Goal: Communication & Community: Answer question/provide support

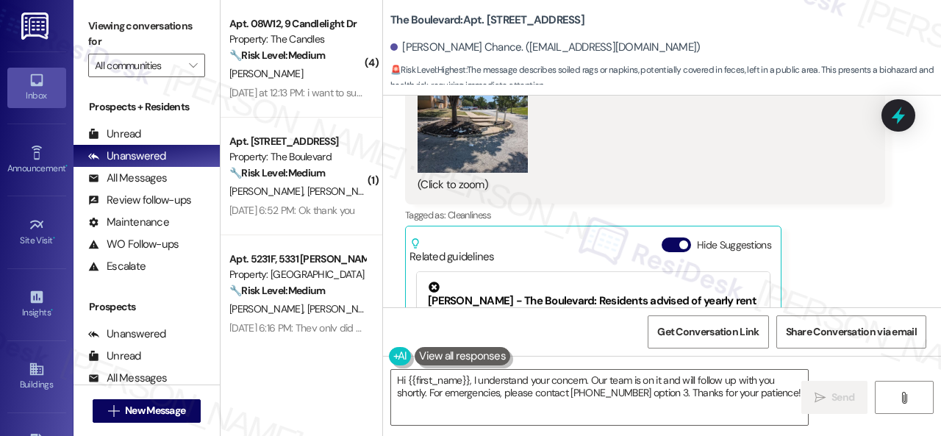
scroll to position [4603, 0]
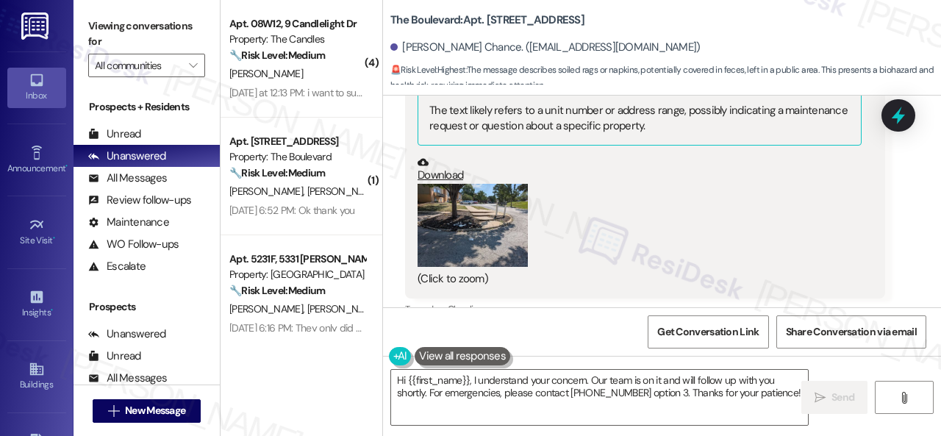
click at [474, 229] on button "Zoom image" at bounding box center [473, 225] width 110 height 83
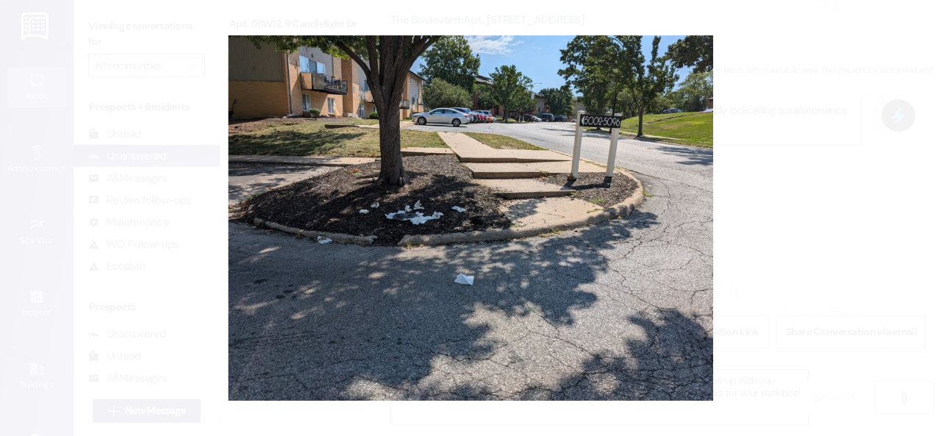
click at [568, 235] on button "Unzoom image" at bounding box center [470, 218] width 941 height 436
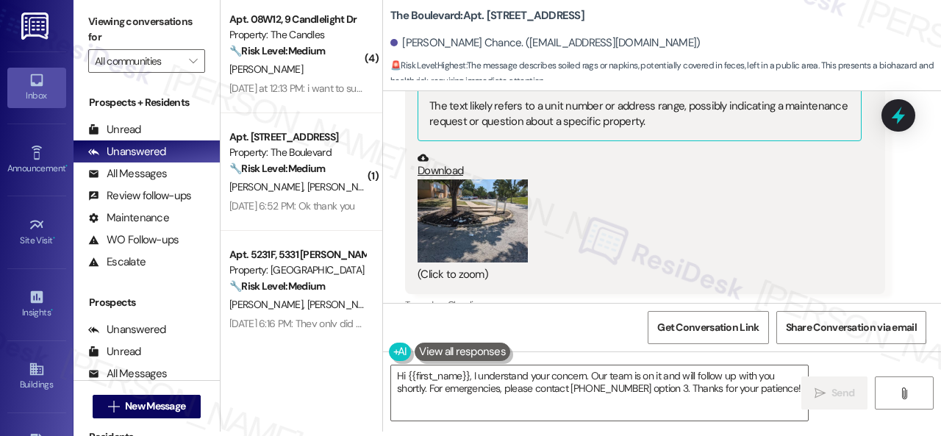
click at [488, 210] on button "Zoom image" at bounding box center [473, 220] width 110 height 83
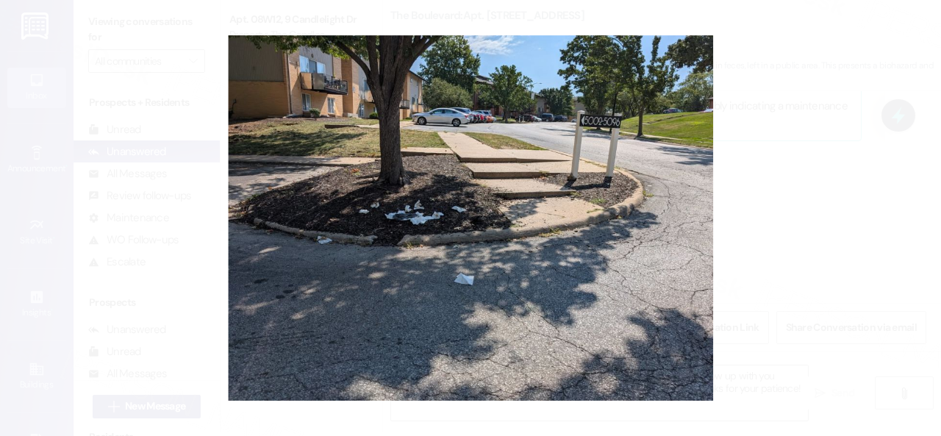
click at [538, 196] on button "Unzoom image" at bounding box center [470, 218] width 941 height 436
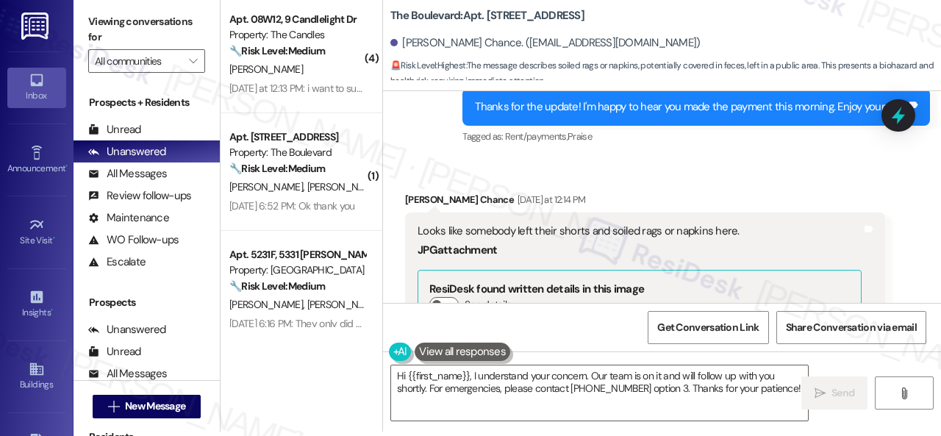
scroll to position [4456, 0]
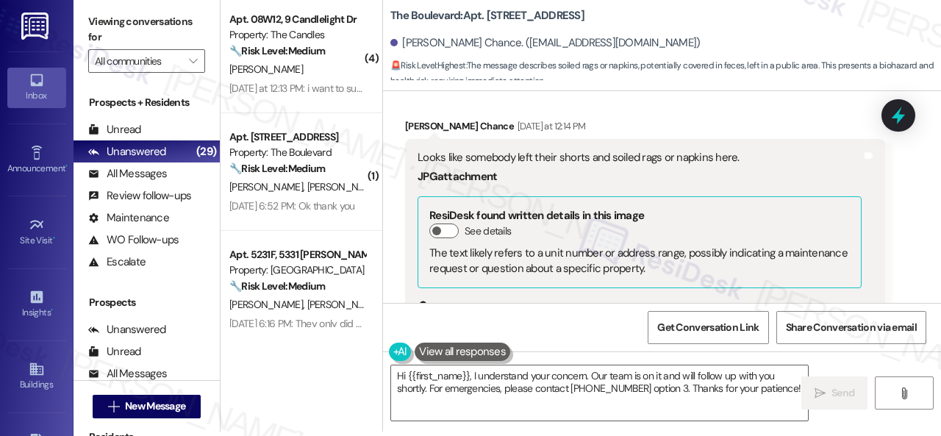
click at [793, 121] on div "Felecia Chance Yesterday at 12:14 PM" at bounding box center [645, 128] width 480 height 21
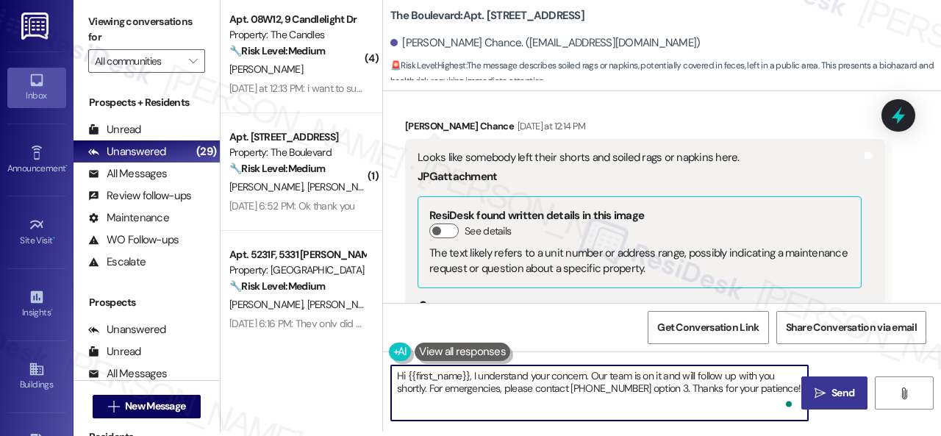
drag, startPoint x: 473, startPoint y: 374, endPoint x: 803, endPoint y: 396, distance: 330.9
click at [793, 407] on div "Hi {{first_name}}, I understand your concern. Our team is on it and will follow…" at bounding box center [599, 393] width 418 height 57
paste textarea "apologize for the late reply. I was away for the weekend."
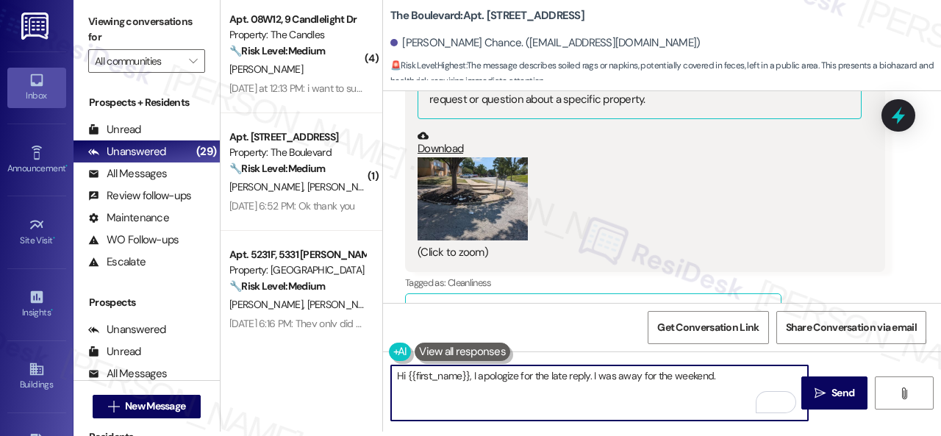
scroll to position [4603, 0]
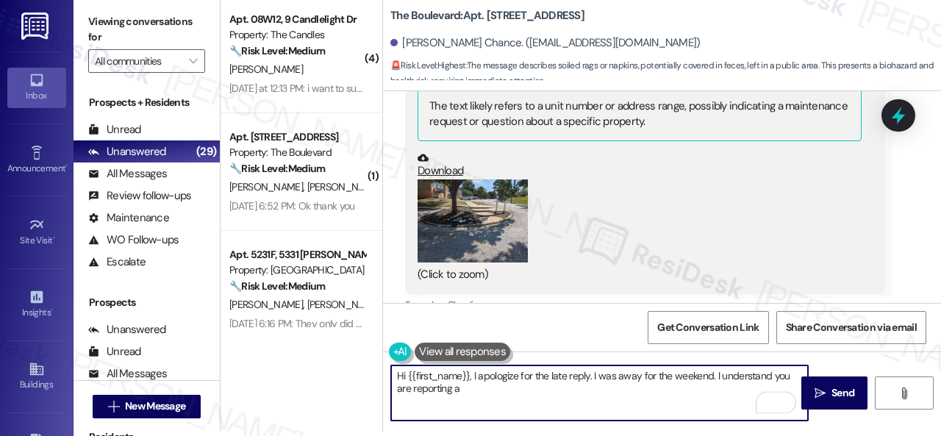
click at [497, 230] on button "Zoom image" at bounding box center [473, 220] width 110 height 83
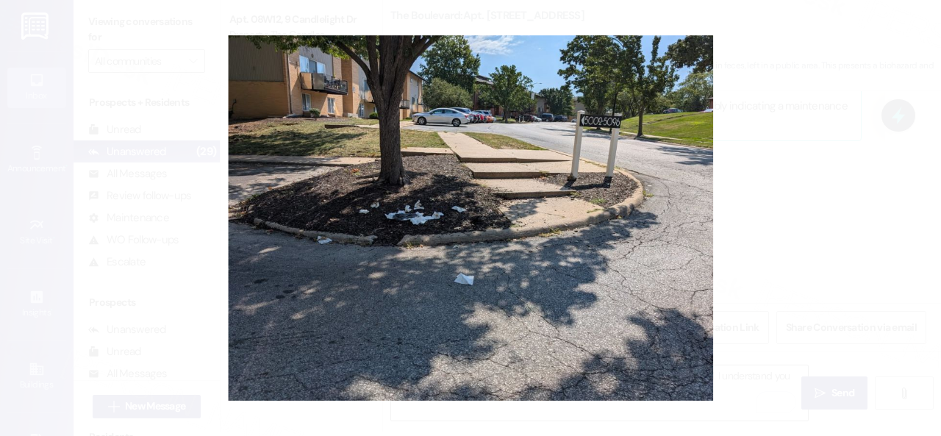
click at [595, 204] on button "Unzoom image" at bounding box center [470, 218] width 941 height 436
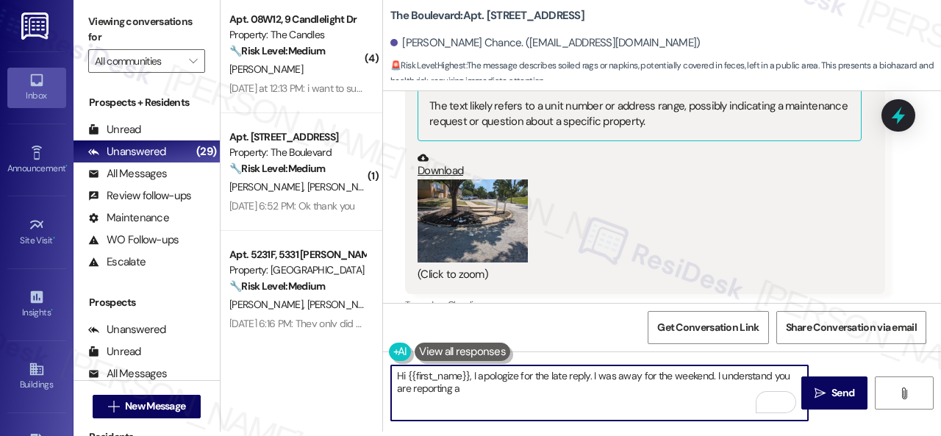
click at [466, 387] on textarea "Hi {{first_name}}, I apologize for the late reply. I was away for the weekend. …" at bounding box center [599, 392] width 417 height 55
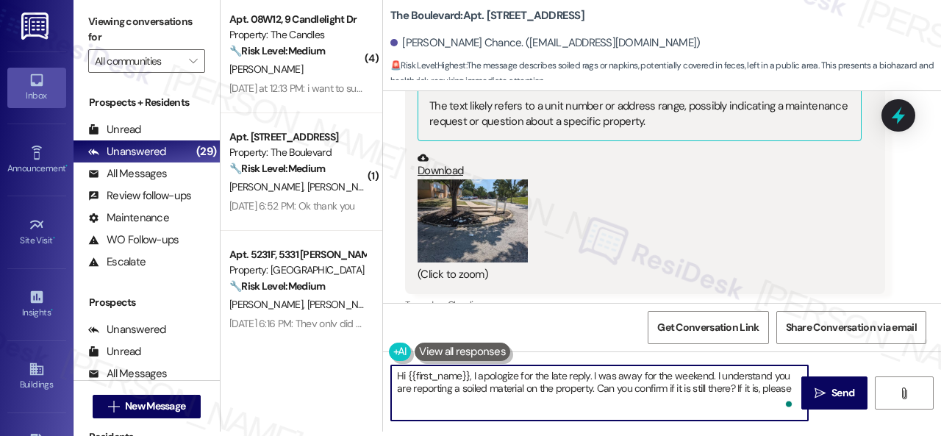
click at [651, 392] on textarea "Hi {{first_name}}, I apologize for the late reply. I was away for the weekend. …" at bounding box center [599, 392] width 417 height 55
click at [785, 390] on textarea "Hi {{first_name}}, I apologize for the late reply. I was away for the weekend. …" at bounding box center [599, 392] width 417 height 55
click at [594, 388] on textarea "Hi {{first_name}}, I apologize for the late reply. I was away for the weekend. …" at bounding box center [599, 392] width 417 height 55
click at [595, 388] on textarea "Hi {{first_name}}, I apologize for the late reply. I was away for the weekend. …" at bounding box center [599, 392] width 417 height 55
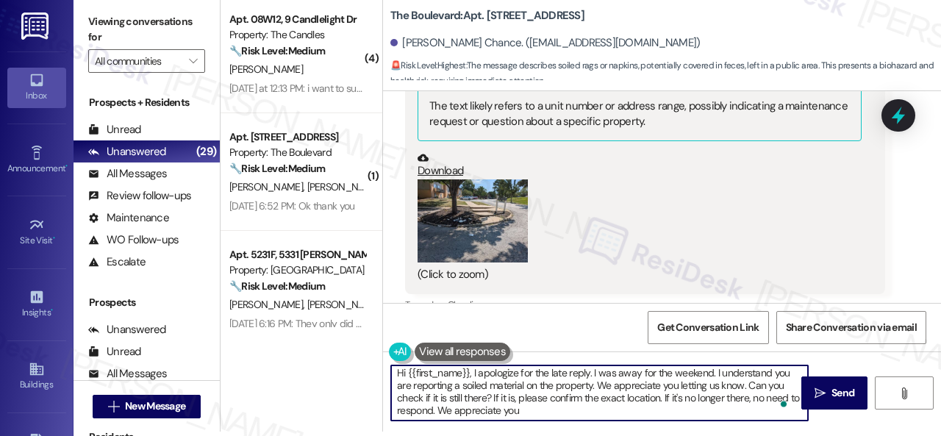
scroll to position [3, 0]
drag, startPoint x: 450, startPoint y: 414, endPoint x: 542, endPoint y: 421, distance: 92.2
click at [542, 421] on div "Hi {{first_name}}, I apologize for the late reply. I was away for the weekend. …" at bounding box center [662, 407] width 558 height 110
type textarea "Hi {{first_name}}, I apologize for the late reply. I was away for the weekend. …"
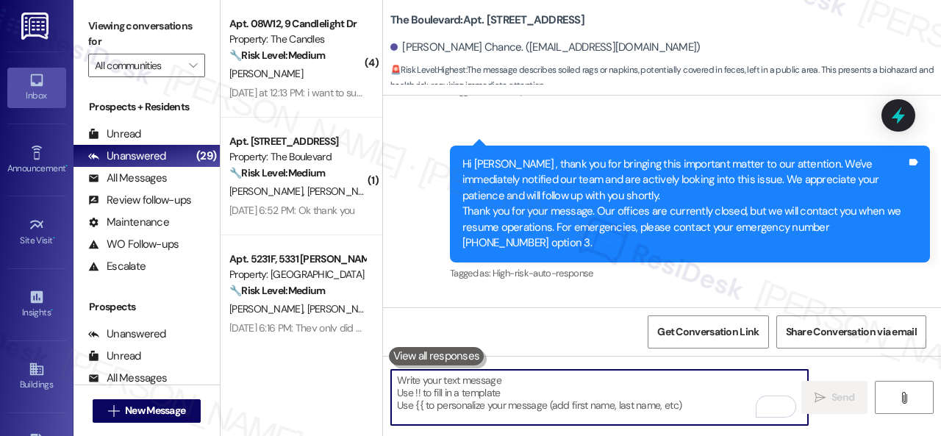
scroll to position [5315, 0]
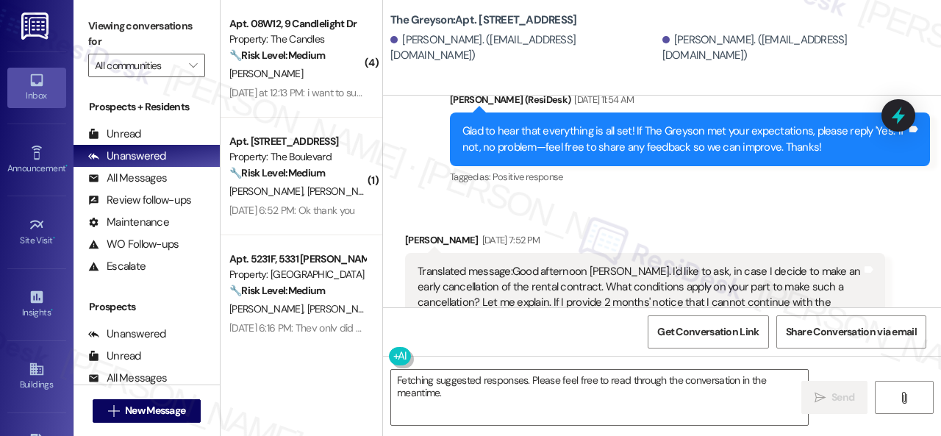
scroll to position [7210, 0]
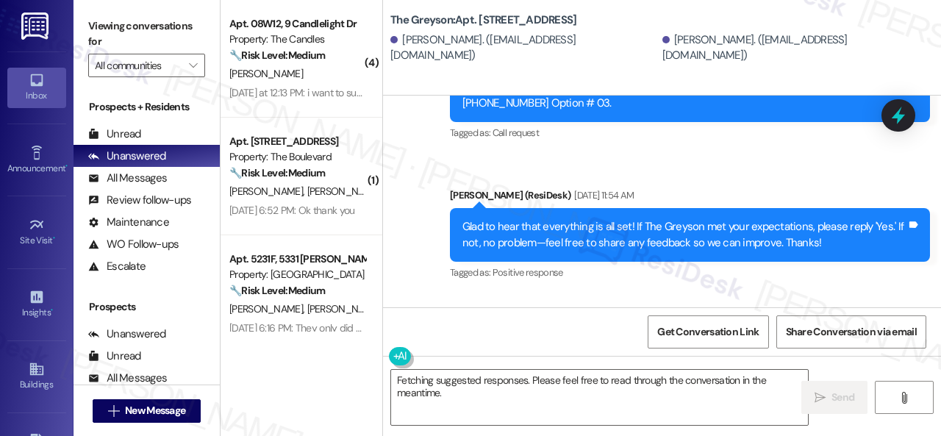
click at [497, 295] on div "Received via SMS [PERSON_NAME] [DATE] 7:52 PM Translated message: Good afternoo…" at bounding box center [662, 434] width 558 height 278
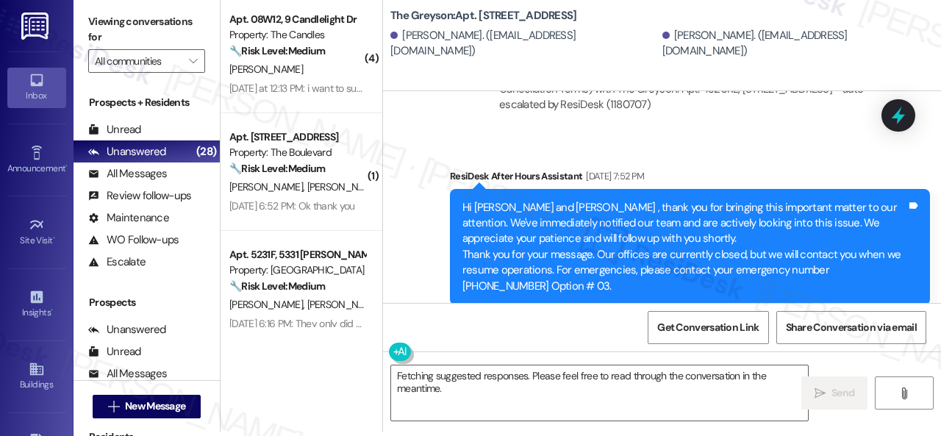
scroll to position [7945, 0]
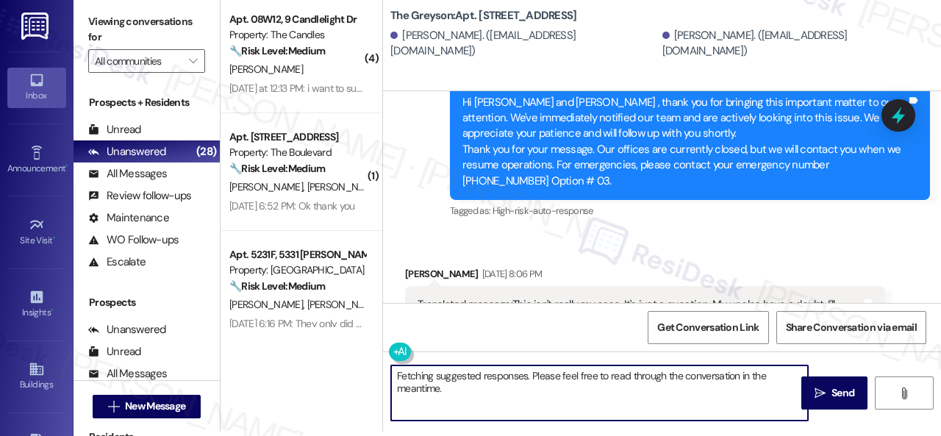
drag, startPoint x: 465, startPoint y: 395, endPoint x: 344, endPoint y: 354, distance: 127.2
click at [344, 354] on div "( 4 ) Apt. 08W12, 9 Candlelight Dr Property: The Candles 🔧 Risk Level: Medium T…" at bounding box center [581, 214] width 721 height 436
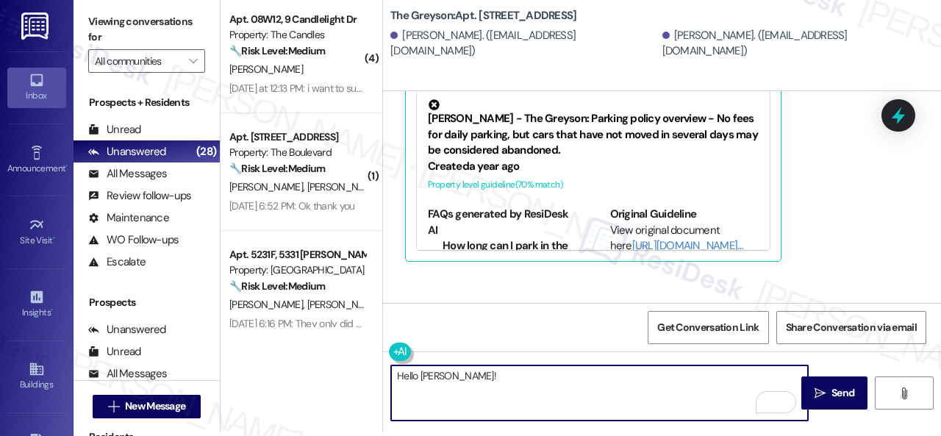
scroll to position [8313, 0]
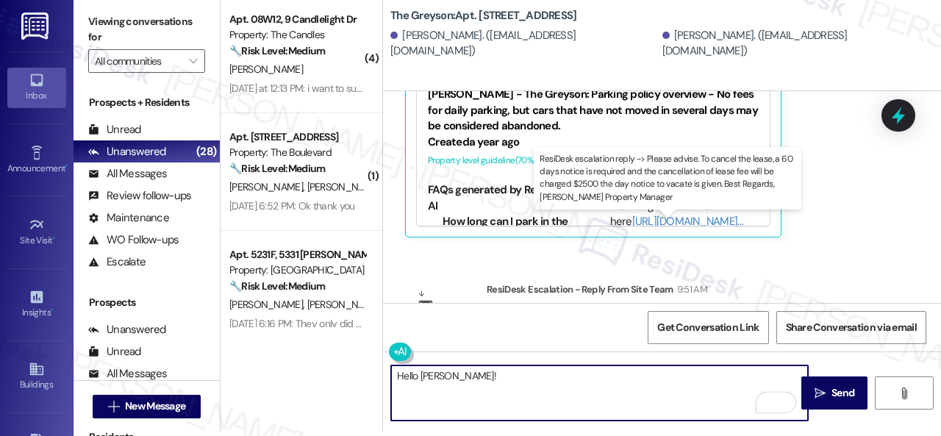
paste textarea "o cancel the lease, a 60 days notice is required and the cancellation of lease …"
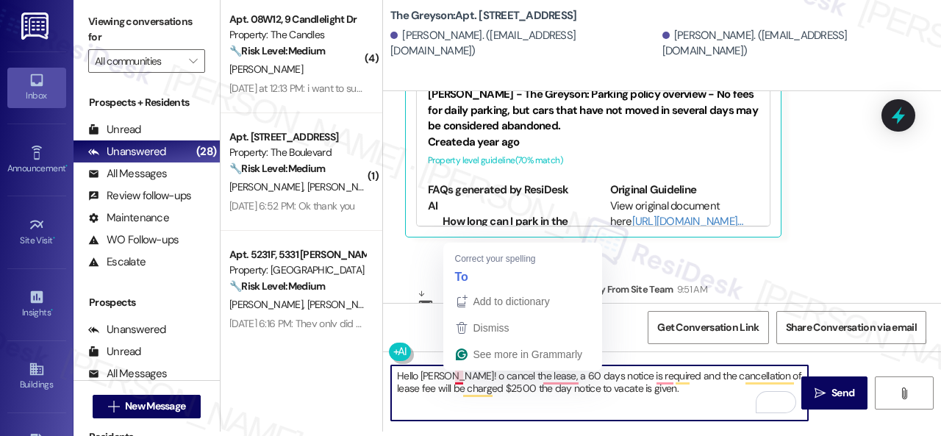
click at [454, 377] on textarea "Hello Marivic! o cancel the lease, a 60 days notice is required and the cancell…" at bounding box center [599, 392] width 417 height 55
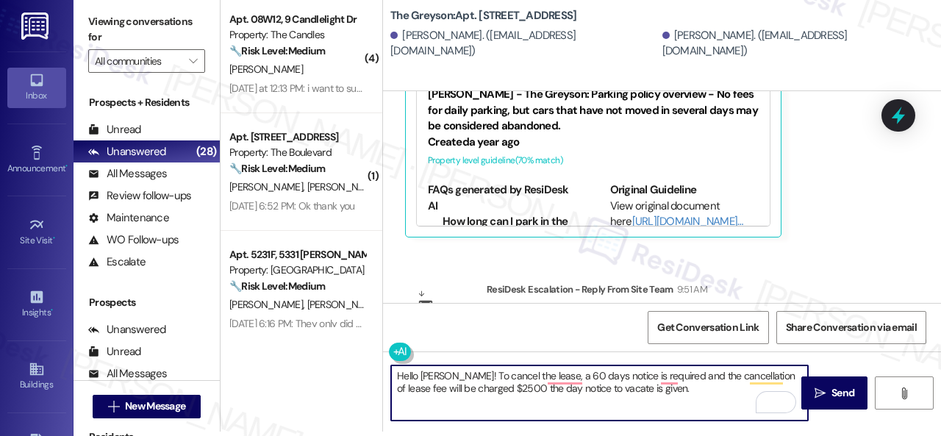
click at [455, 377] on textarea "Hello Marivic! To cancel the lease, a 60 days notice is required and the cancel…" at bounding box center [599, 392] width 417 height 55
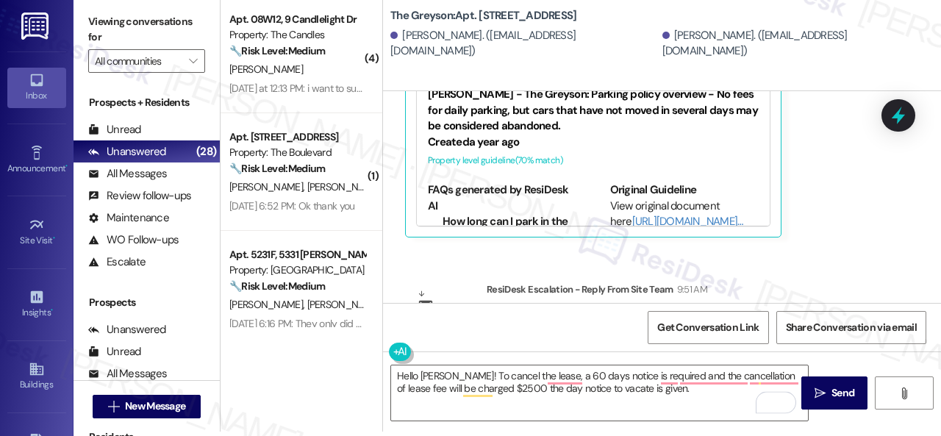
click at [840, 282] on div "ResiDesk Escalation - Reply From Site Team 9:51 AM" at bounding box center [686, 292] width 399 height 21
click at [460, 379] on textarea "Hello Marivic! To cancel the lease, a 60 days notice is required and the cancel…" at bounding box center [599, 392] width 417 height 55
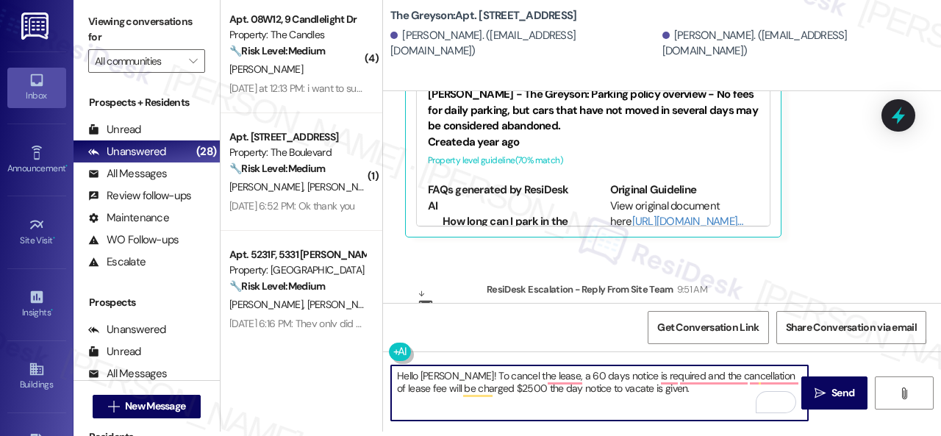
click at [457, 373] on textarea "Hello Marivic! To cancel the lease, a 60 days notice is required and the cancel…" at bounding box center [599, 392] width 417 height 55
click at [454, 373] on textarea "Hello Marivic! To cancel the lease, a 60 days notice is required and the cancel…" at bounding box center [599, 392] width 417 height 55
paste textarea "I apologize for the late reply. I was away for the weekend."
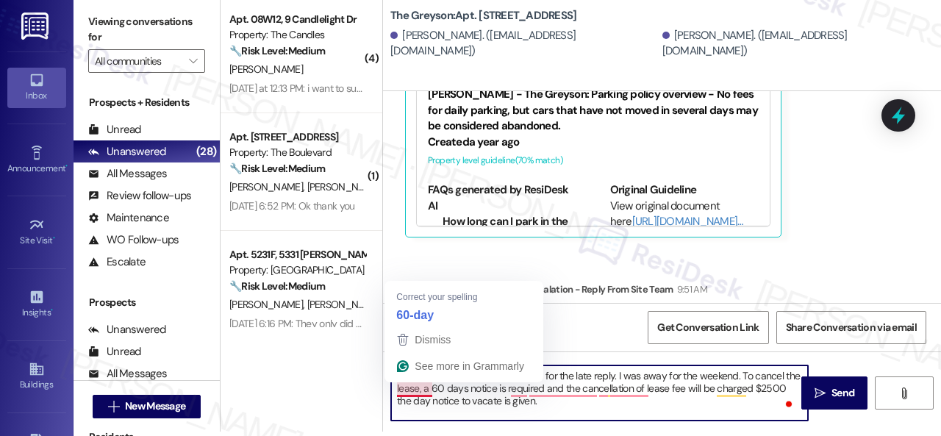
click at [409, 385] on textarea "Hello Marivic! I apologize for the late reply. I was away for the weekend. To c…" at bounding box center [599, 392] width 417 height 55
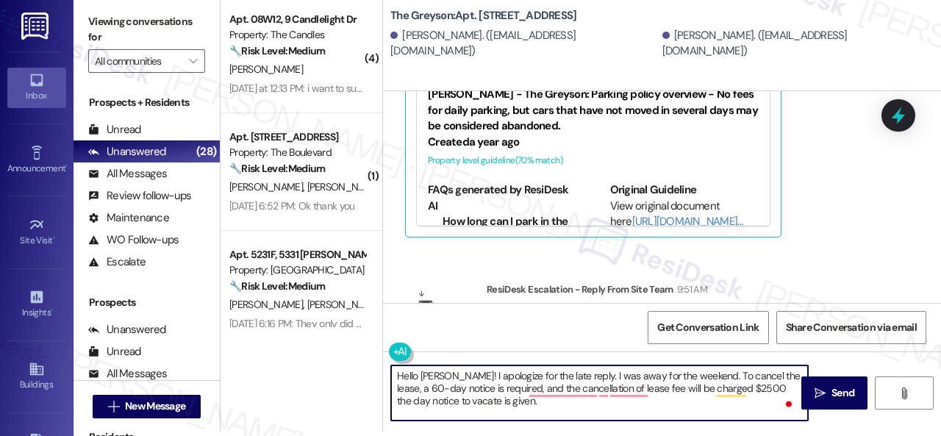
click at [552, 389] on textarea "Hello Marivic! I apologize for the late reply. I was away for the weekend. To c…" at bounding box center [599, 392] width 417 height 55
click at [488, 399] on textarea "Hello Marivic! I apologize for the late reply. I was away for the weekend. To c…" at bounding box center [599, 392] width 417 height 55
type textarea "Hello Marivic! I apologize for the late reply. I was away for the weekend. To c…"
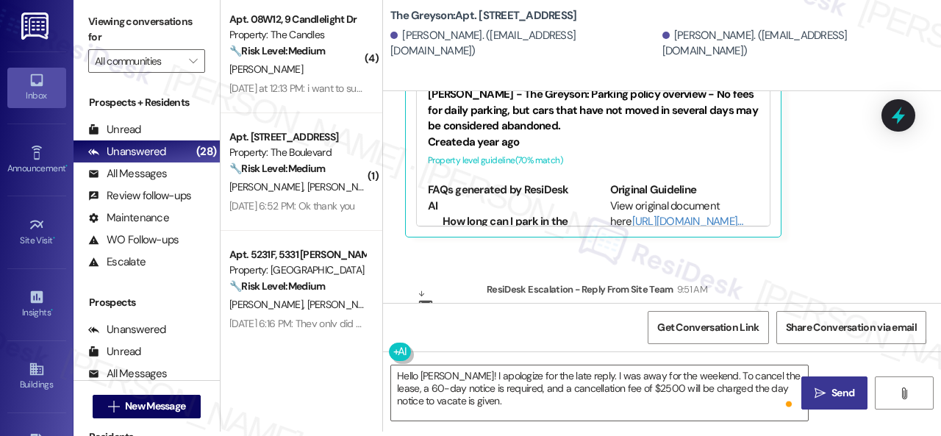
click at [832, 390] on span "Send" at bounding box center [843, 392] width 23 height 15
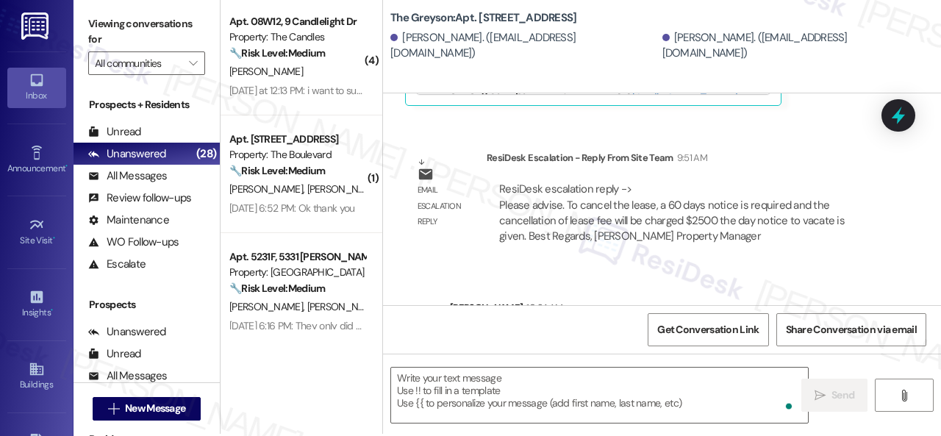
scroll to position [4, 0]
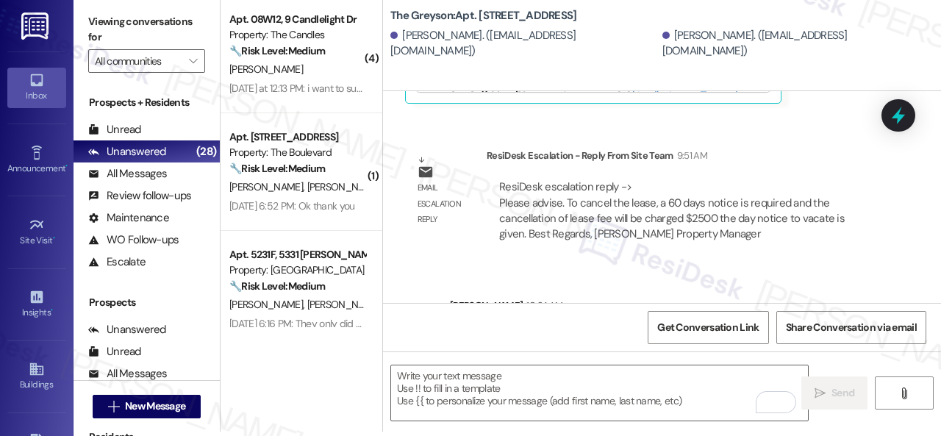
drag, startPoint x: 535, startPoint y: 273, endPoint x: 454, endPoint y: 234, distance: 89.8
click at [454, 318] on div "Hello Marivic! I apologize for the late reply. I was away for the weekend. To c…" at bounding box center [690, 352] width 480 height 69
copy div "Hello Marivic! I apologize for the late reply. I was away for the weekend. To c…"
click at [437, 379] on textarea "To enrich screen reader interactions, please activate Accessibility in Grammarl…" at bounding box center [599, 392] width 417 height 55
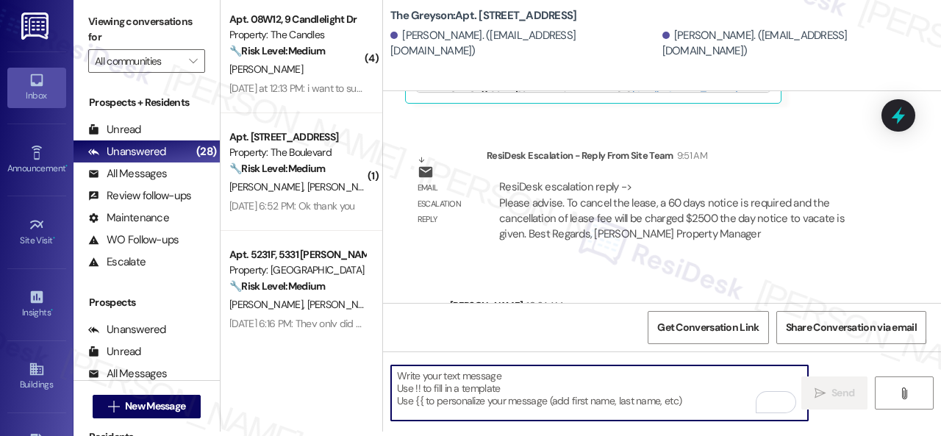
paste textarea "Hello Marivic! I apologize for the late reply. I was away for the weekend. To c…"
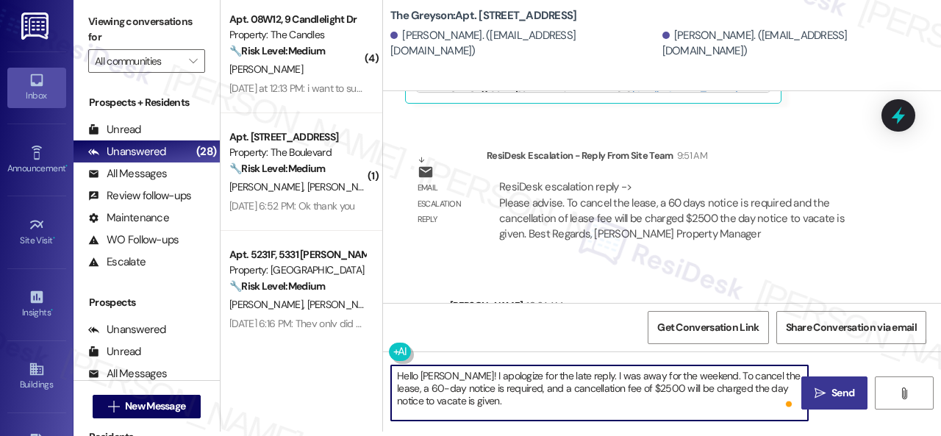
type textarea "Hello Marivic! I apologize for the late reply. I was away for the weekend. To c…"
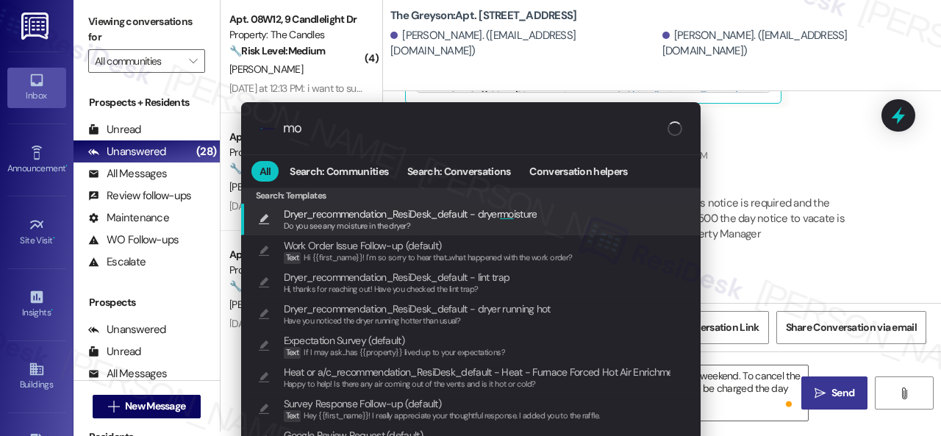
type input "m"
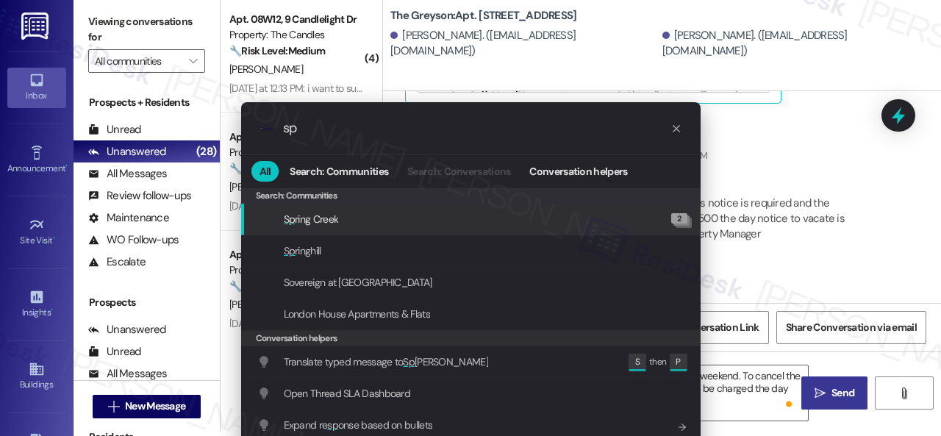
type input "sp"
click at [778, 190] on div ".cls-1{fill:#0a055f;}.cls-2{fill:#0cc4c4;} resideskLogoBlueOrange sp All Search…" at bounding box center [470, 218] width 941 height 436
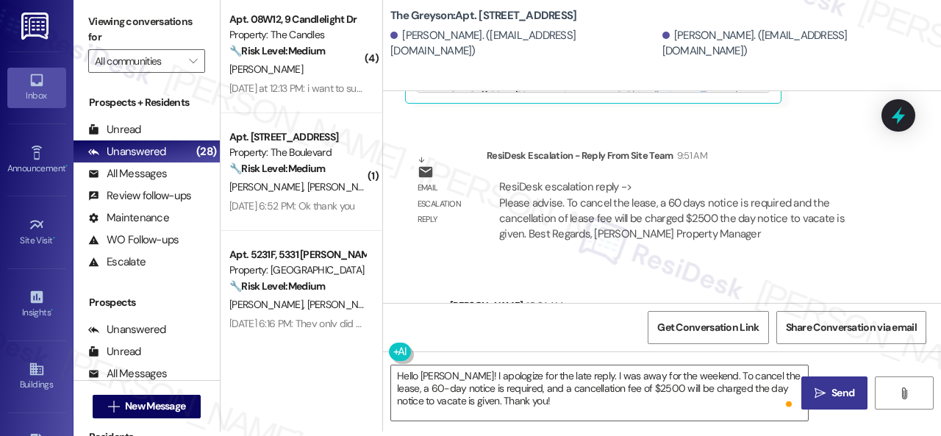
click at [599, 320] on div "Get Conversation Link Share Conversation via email" at bounding box center [662, 327] width 558 height 49
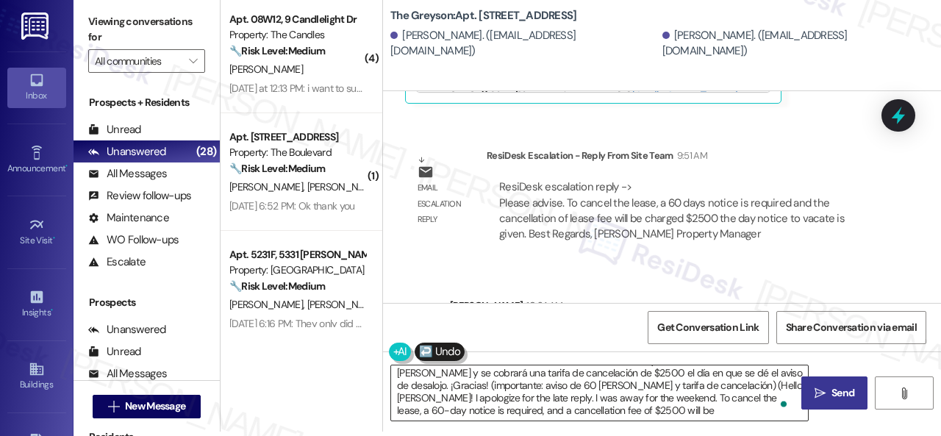
scroll to position [28, 0]
type textarea "¡Hola Marivic! Lo siento por la respuesta tardía. Estuve fuera durante el fin d…"
click at [829, 388] on span "Send" at bounding box center [843, 392] width 29 height 15
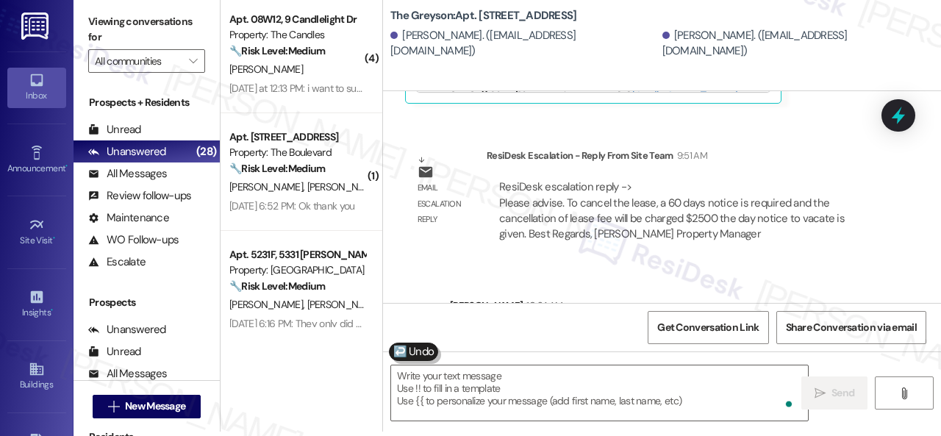
scroll to position [0, 0]
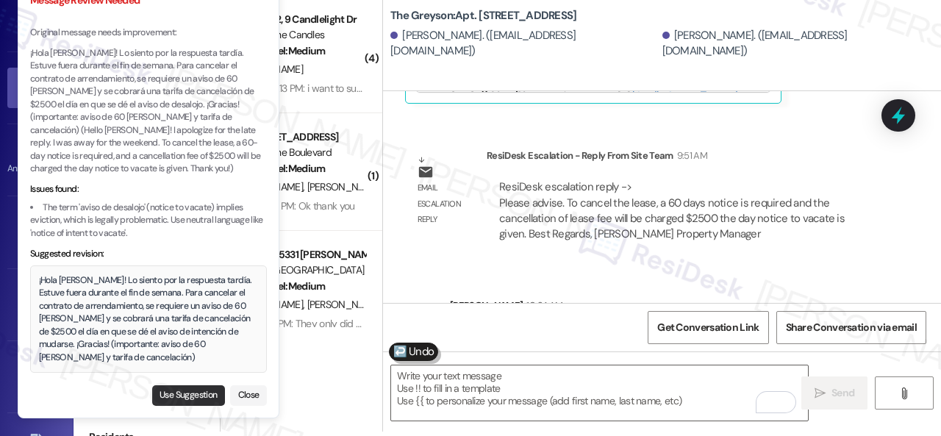
click at [182, 402] on button "Use Suggestion" at bounding box center [188, 395] width 73 height 21
type textarea "¡Hola Marivic! Lo siento por la respuesta tardía. Estuve fuera durante el fin d…"
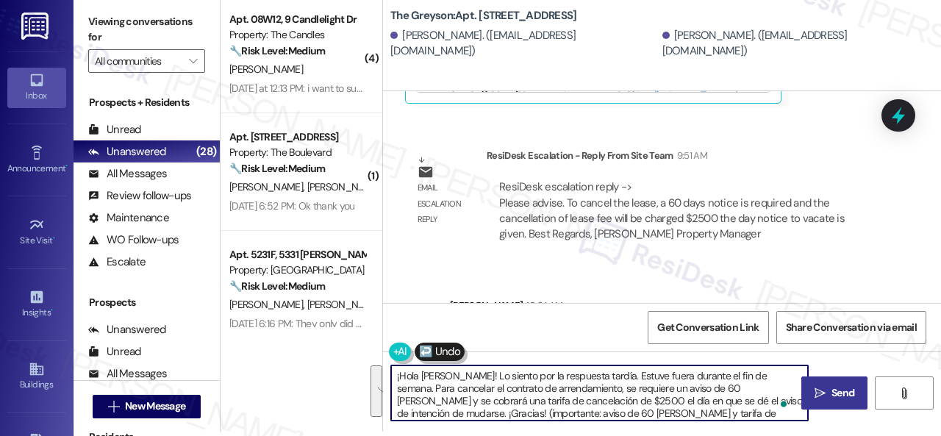
drag, startPoint x: 690, startPoint y: 408, endPoint x: 318, endPoint y: 347, distance: 377.1
click at [318, 347] on div "( 4 ) Apt. 08W12, 9 Candlelight Dr Property: The Candles 🔧 Risk Level: Medium T…" at bounding box center [581, 214] width 721 height 436
click at [686, 415] on textarea "¡Hola Marivic! Lo siento por la respuesta tardía. Estuve fuera durante el fin d…" at bounding box center [599, 392] width 417 height 55
click at [832, 386] on span "Send" at bounding box center [843, 392] width 23 height 15
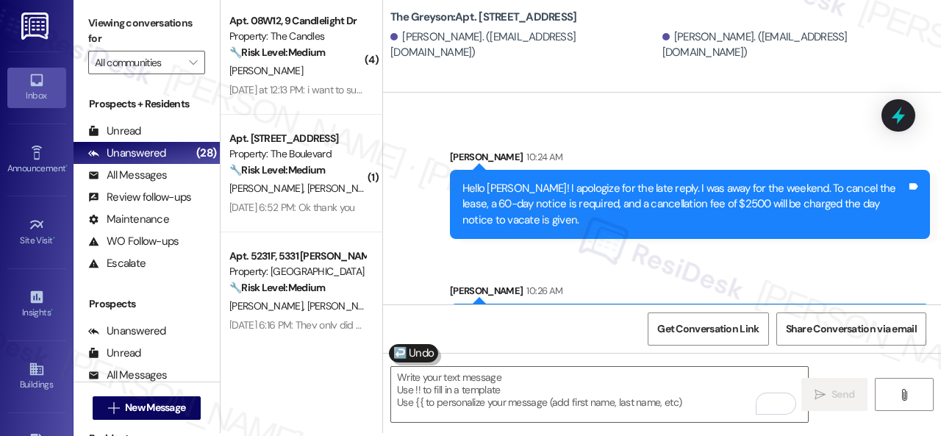
scroll to position [4, 0]
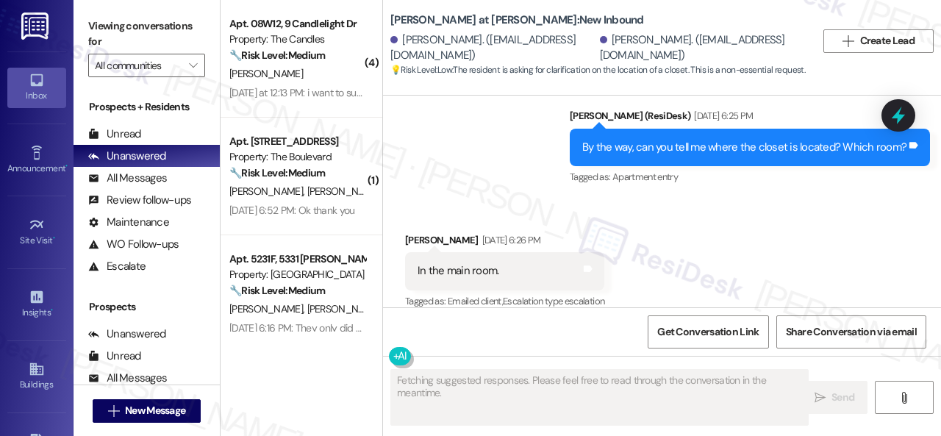
scroll to position [1503, 0]
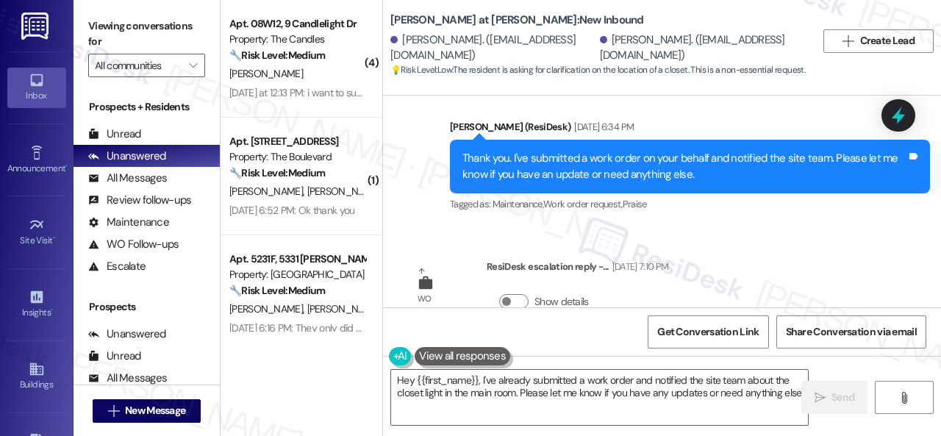
type textarea "Hey {{first_name}}, I've already submitted a work order and notified the site t…"
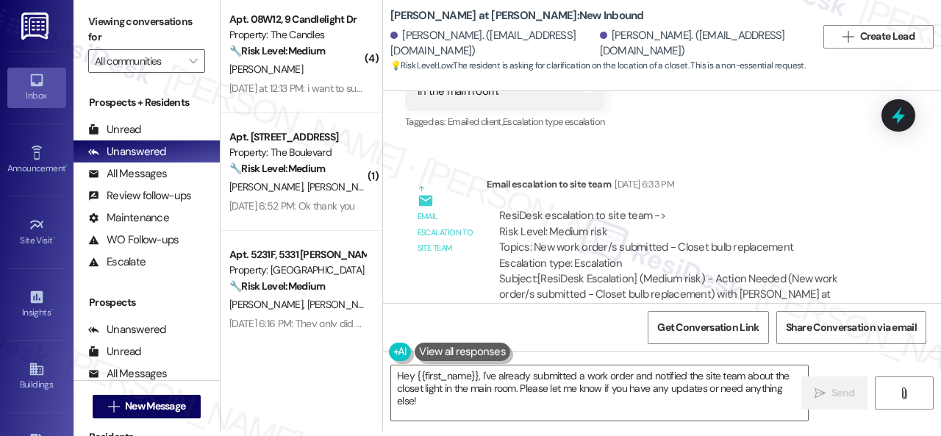
scroll to position [1736, 0]
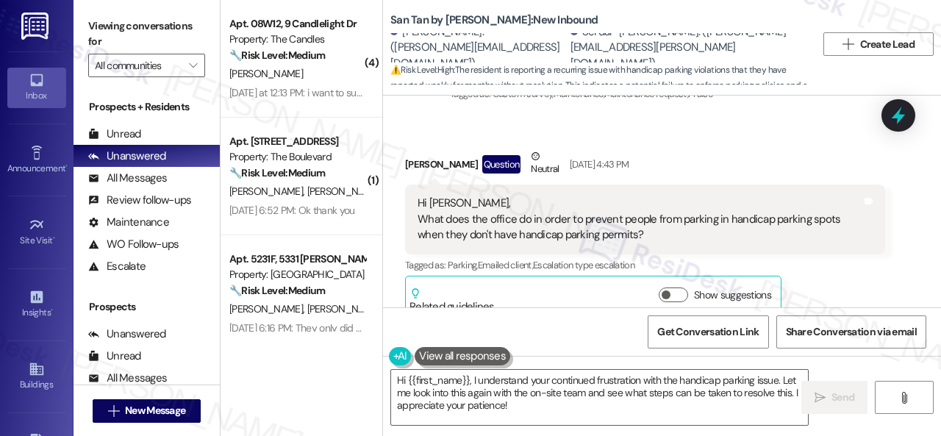
scroll to position [565, 0]
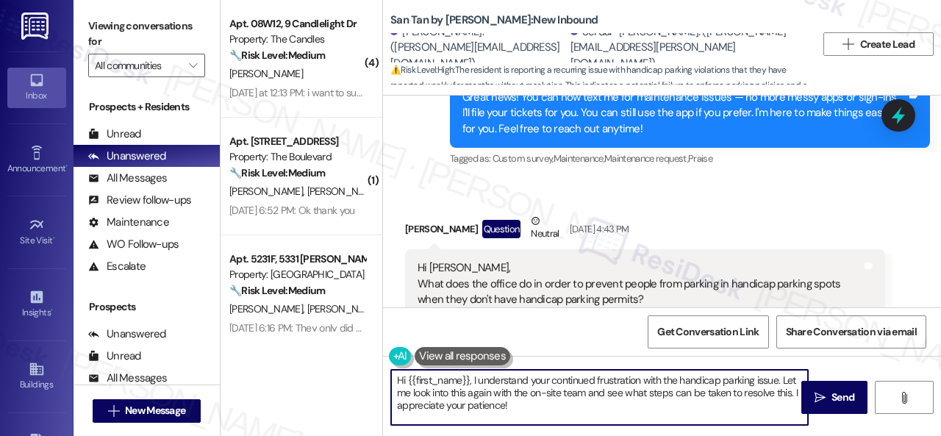
drag, startPoint x: 473, startPoint y: 379, endPoint x: 547, endPoint y: 410, distance: 80.4
click at [545, 410] on textarea "Hi {{first_name}}, I understand your continued frustration with the handicap pa…" at bounding box center [599, 397] width 417 height 55
paste textarea "truck comes through randomly, also residents can call KwikTow to report them wh…"
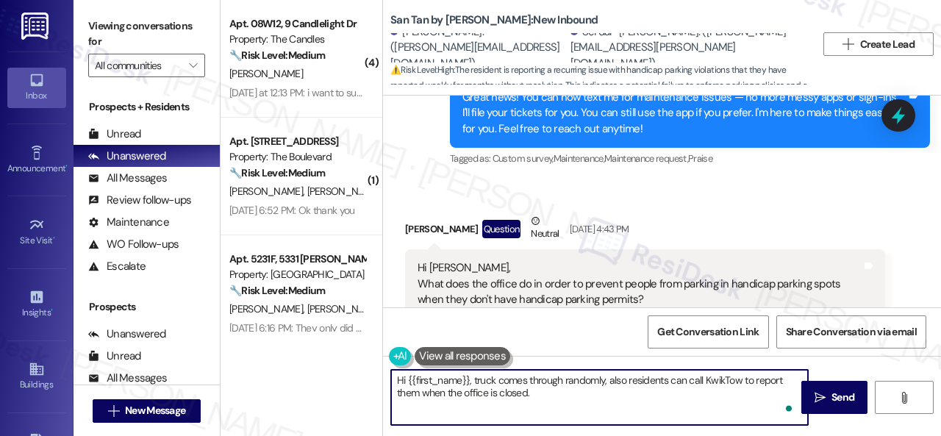
click at [473, 374] on textarea "Hi {{first_name}}, truck comes through randomly, also residents can call KwikTo…" at bounding box center [599, 397] width 417 height 55
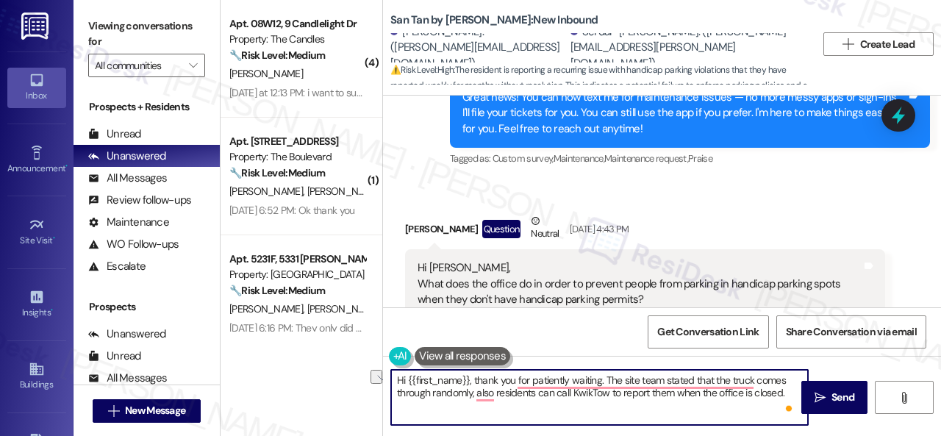
drag, startPoint x: 475, startPoint y: 393, endPoint x: 536, endPoint y: 393, distance: 61.0
click at [536, 393] on textarea "Hi {{first_name}}, thank you for patiently waiting. The site team stated that t…" at bounding box center [599, 397] width 417 height 55
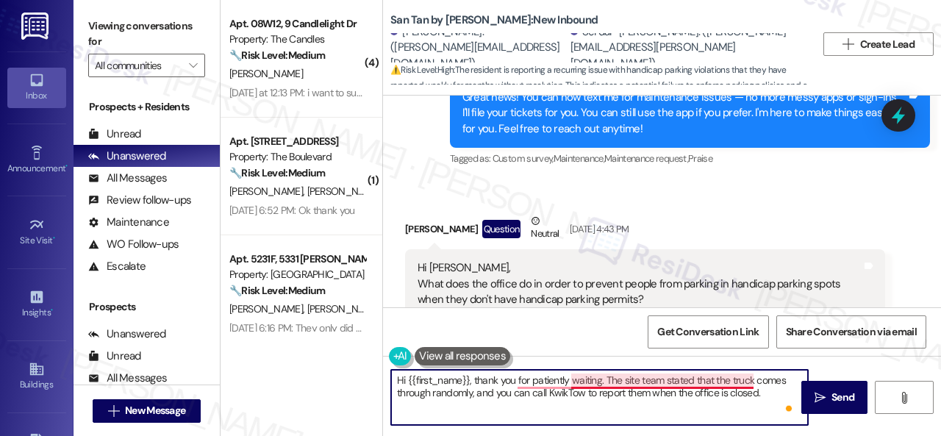
click at [721, 380] on textarea "Hi {{first_name}}, thank you for patiently waiting. The site team stated that t…" at bounding box center [599, 397] width 417 height 55
click at [614, 377] on textarea "Hi {{first_name}}, thank you for patiently waiting. The site team stated that t…" at bounding box center [599, 397] width 417 height 55
click at [611, 382] on textarea "Hi {{first_name}}, thank you for patiently waiting. The site team stated that t…" at bounding box center [599, 397] width 417 height 55
click at [590, 399] on textarea "Hi {{first_name}}, thank you for patiently waiting. The site team stated that t…" at bounding box center [599, 397] width 417 height 55
click at [521, 382] on textarea "Hi {{first_name}}, thank you for patiently waiting. The site team stated that t…" at bounding box center [599, 397] width 417 height 55
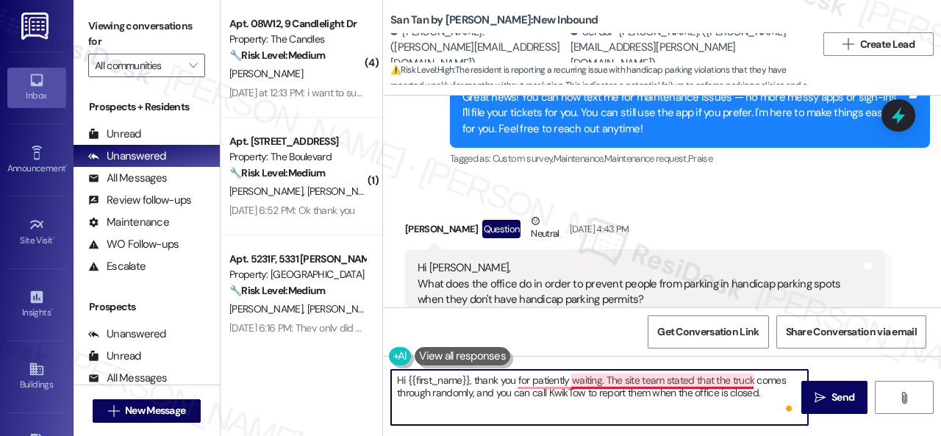
click at [587, 385] on textarea "Hi {{first_name}}, thank you for patiently waiting. The site team stated that t…" at bounding box center [599, 397] width 417 height 55
click at [652, 386] on textarea "Hi {{first_name}}, thank you for patiently waiting. The site team stated that t…" at bounding box center [599, 397] width 417 height 55
drag, startPoint x: 667, startPoint y: 386, endPoint x: 629, endPoint y: 373, distance: 39.8
click at [629, 373] on textarea "Hi {{first_name}}, thank you for patiently waiting. The site team stated that t…" at bounding box center [599, 397] width 417 height 55
click at [774, 395] on textarea "Hi {{first_name}}, thank you for patiently waiting. The site team stated that t…" at bounding box center [599, 397] width 417 height 55
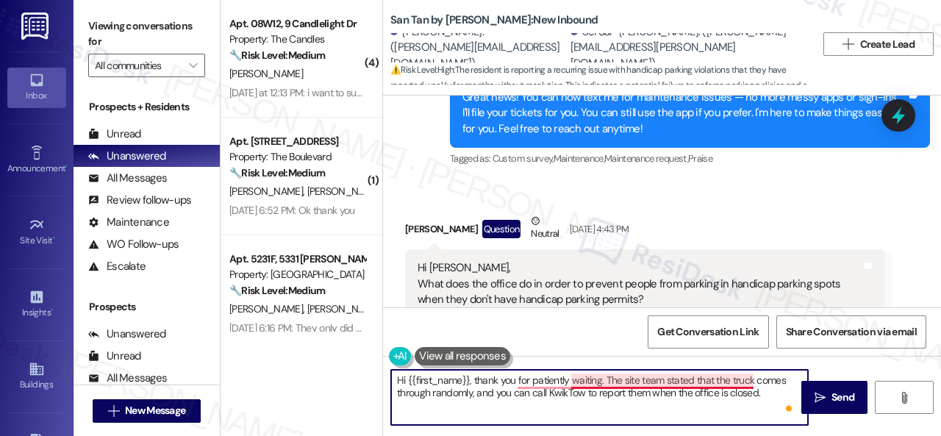
click at [734, 382] on textarea "Hi {{first_name}}, thank you for patiently waiting. The site team stated that t…" at bounding box center [599, 397] width 417 height 55
click at [688, 380] on textarea "Hi {{first_name}}, thank you for patiently waiting. The site team stated that t…" at bounding box center [599, 397] width 417 height 55
click at [568, 382] on textarea "Hi {{first_name}}, thank you for patiently waiting. The site team stated that t…" at bounding box center [599, 397] width 417 height 55
click at [768, 390] on textarea "Hi {{first_name}}, thank you for patiently waiting. The site team stated that t…" at bounding box center [599, 397] width 417 height 55
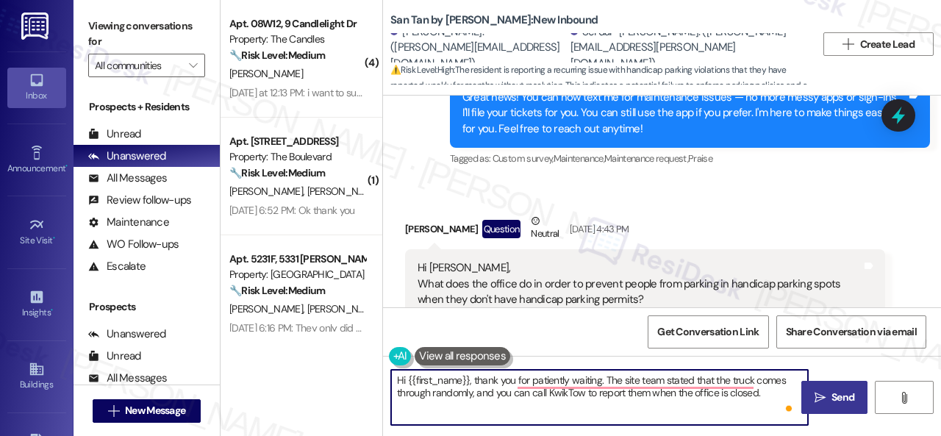
type textarea "Hi {{first_name}}, thank you for patiently waiting. The site team stated that t…"
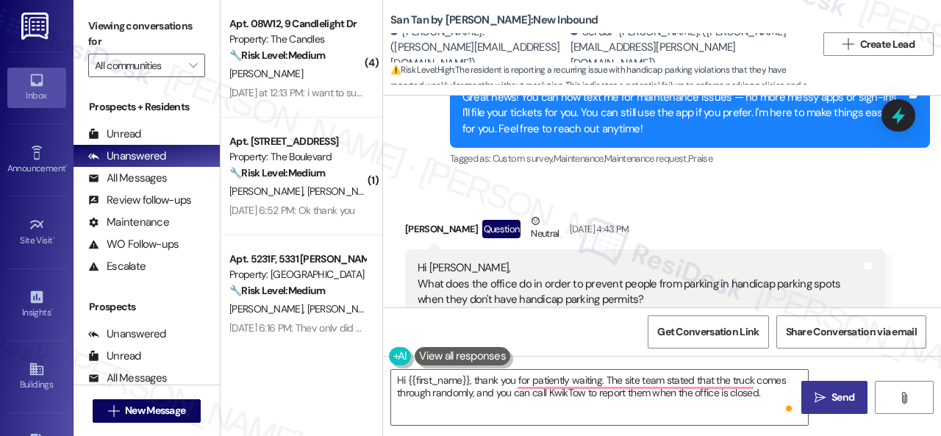
click at [815, 395] on icon "" at bounding box center [820, 398] width 11 height 12
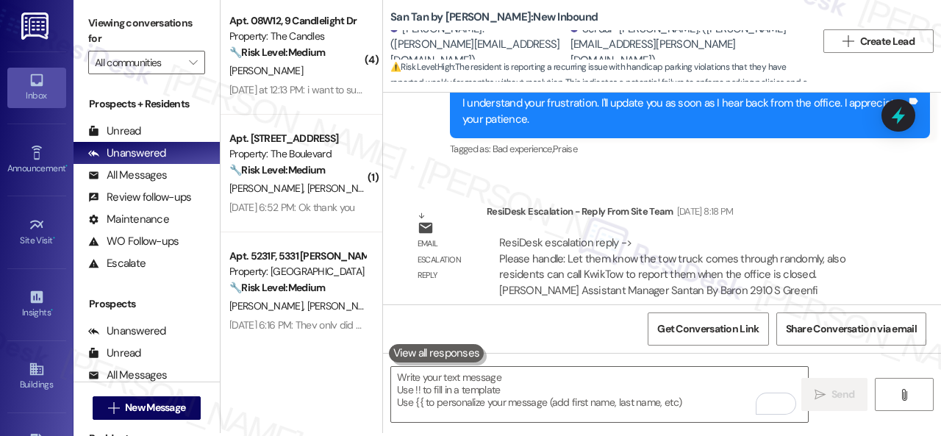
scroll to position [4, 0]
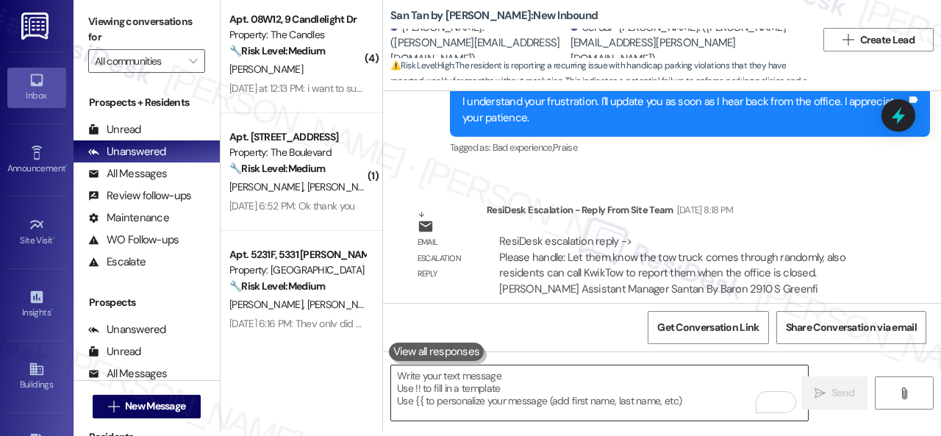
click at [446, 385] on textarea "To enrich screen reader interactions, please activate Accessibility in Grammarl…" at bounding box center [599, 392] width 417 height 55
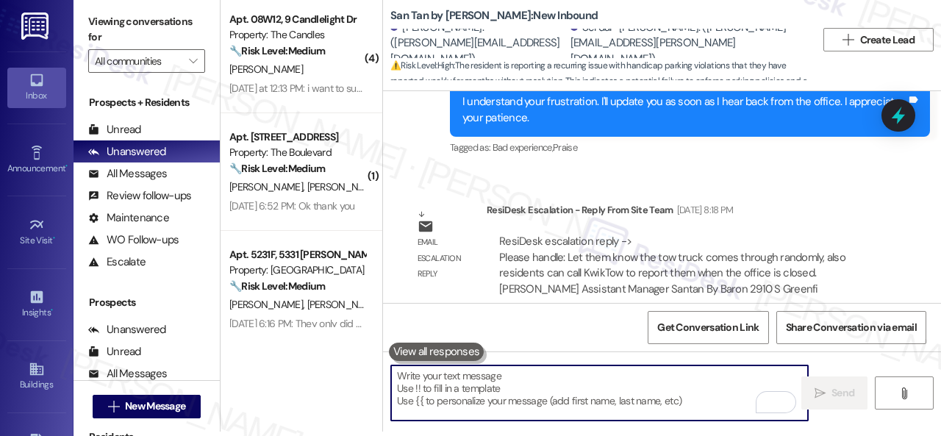
paste textarea "truck comes through randomly, also residents can call KwikTow to report them wh…"
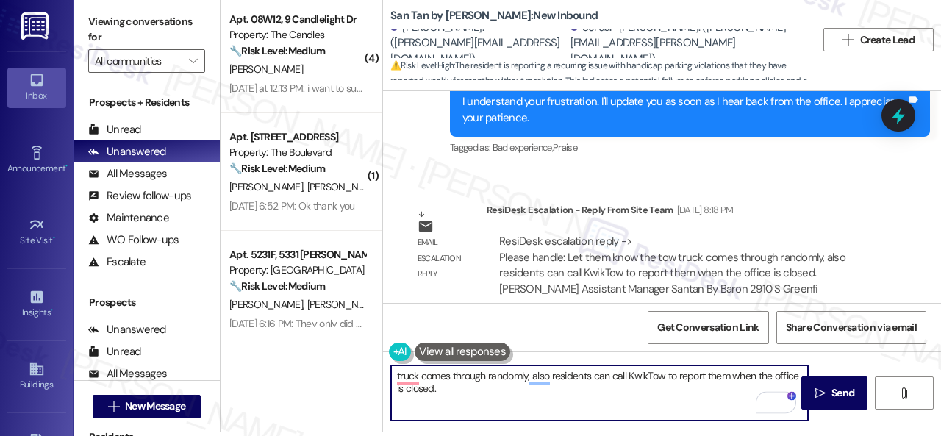
click at [392, 371] on textarea "truck comes through randomly, also residents can call KwikTow to report them wh…" at bounding box center [599, 392] width 417 height 55
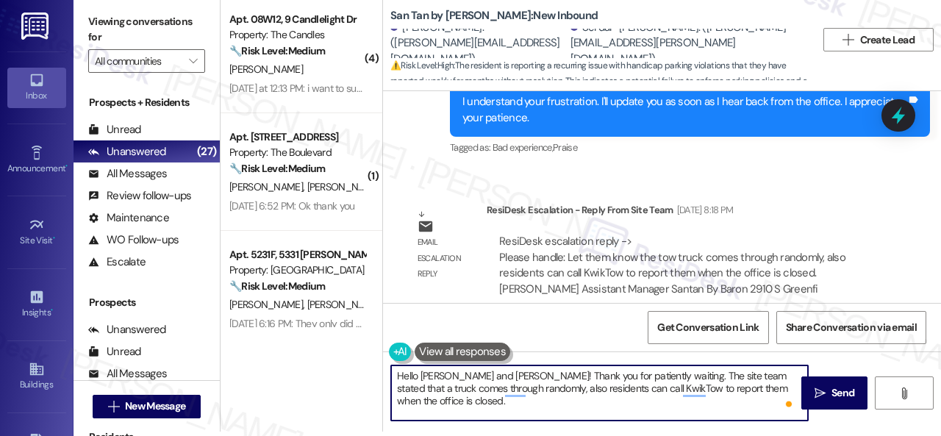
click at [768, 371] on textarea "Hello Alexandrea and Serdar! Thank you for patiently waiting. The site team sta…" at bounding box center [599, 392] width 417 height 55
click at [769, 374] on textarea "Hello Alexandrea and Serdar! Thank you for patiently waiting. The site team sta…" at bounding box center [599, 392] width 417 height 55
click at [732, 379] on textarea "Hello Alexandrea and Serdar! Thank you for patiently waiting. The site team sta…" at bounding box center [599, 392] width 417 height 55
click at [675, 379] on textarea "Hello Alexandrea and Serdar! Thank you for patiently waiting. The site team sta…" at bounding box center [599, 392] width 417 height 55
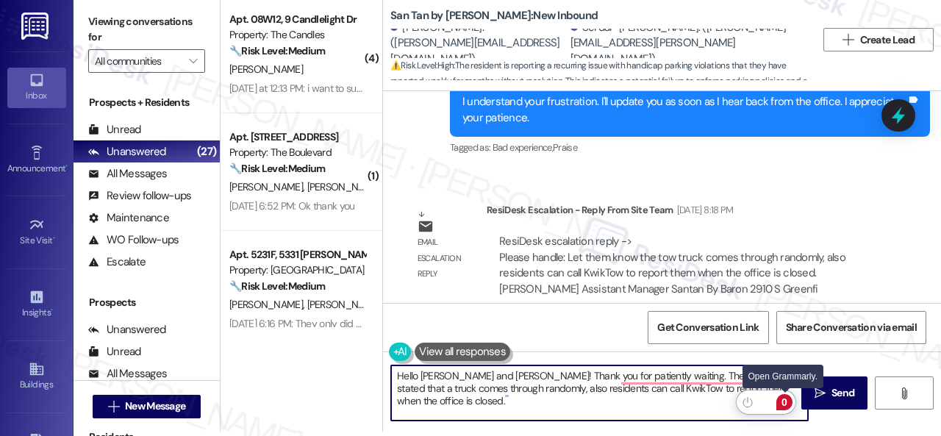
type textarea "Hello Alexandrea and Serdar! Thank you for patiently waiting. The site team sta…"
click at [790, 405] on div "0" at bounding box center [785, 402] width 16 height 16
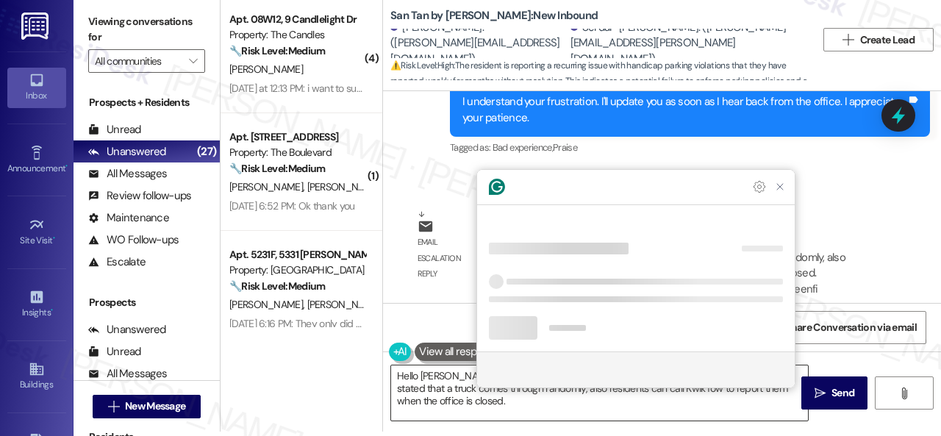
click at [711, 379] on div at bounding box center [633, 370] width 288 height 18
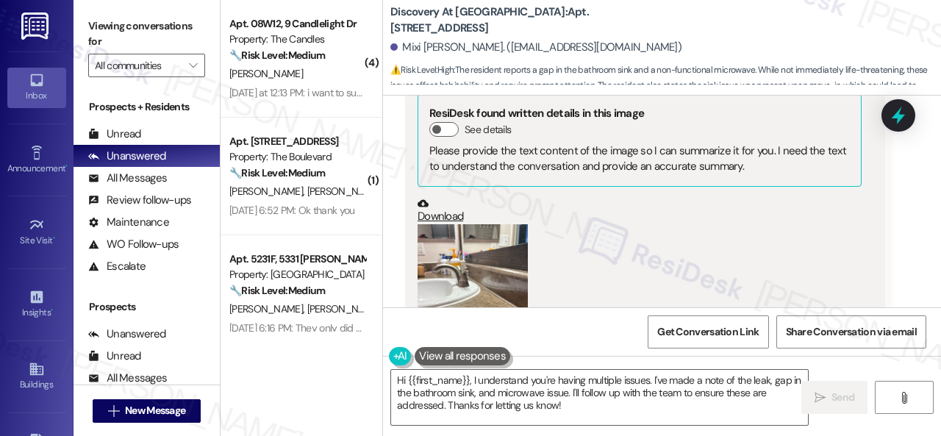
scroll to position [1919, 0]
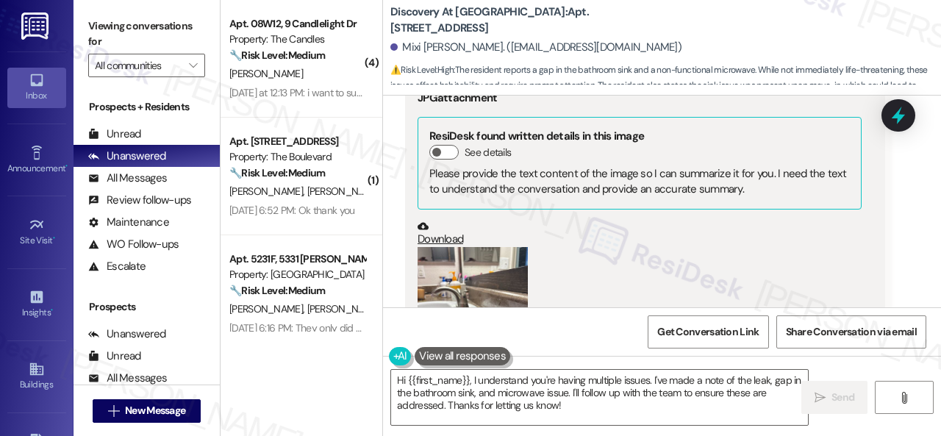
click at [469, 247] on button "Zoom image" at bounding box center [473, 320] width 110 height 147
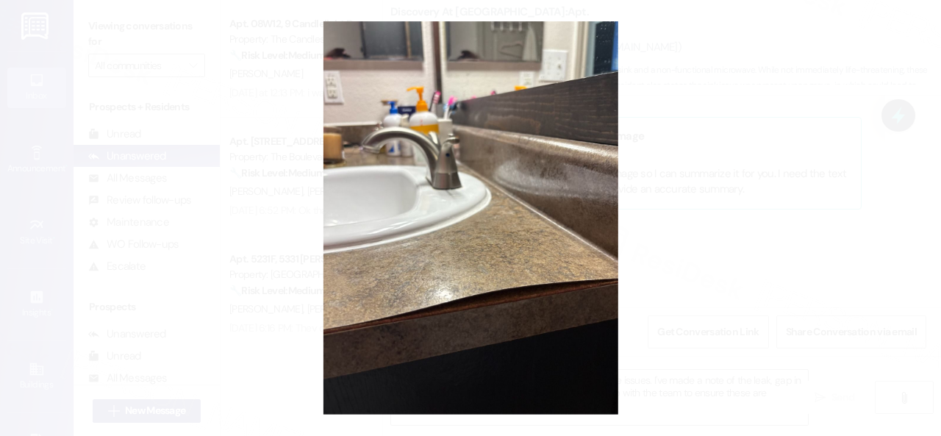
click at [515, 238] on button "Unzoom image" at bounding box center [470, 218] width 941 height 436
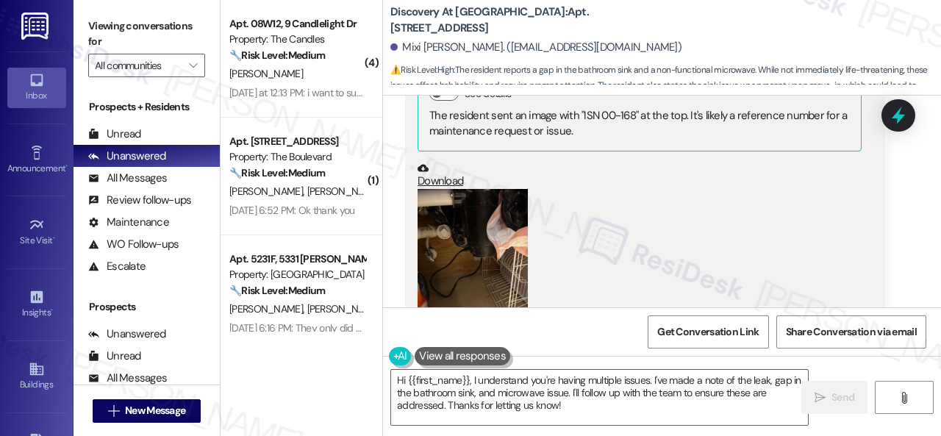
scroll to position [668, 0]
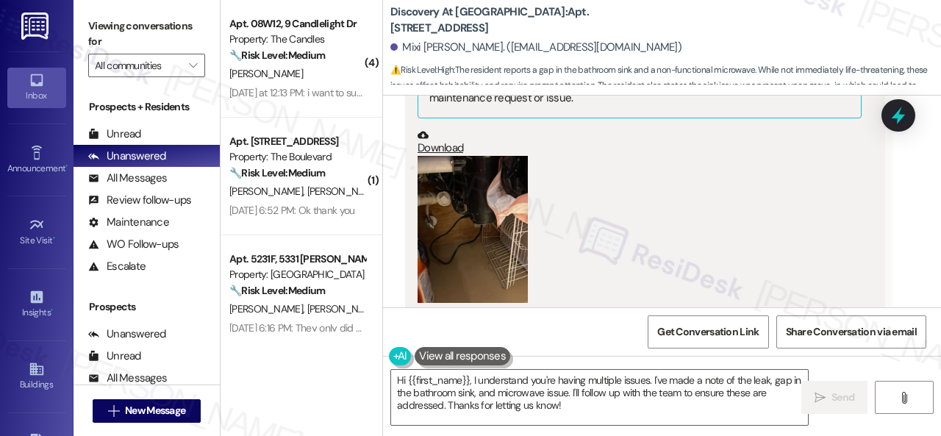
click at [485, 255] on button "Zoom image" at bounding box center [473, 229] width 110 height 147
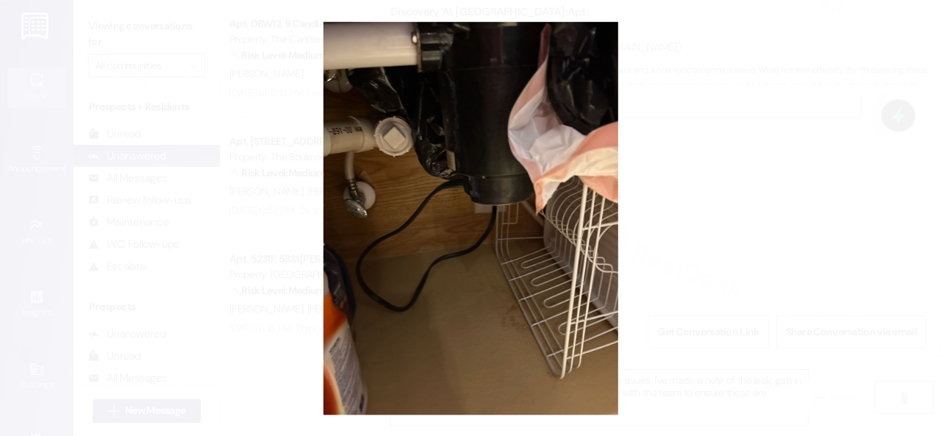
click at [566, 227] on button "Unzoom image" at bounding box center [470, 218] width 941 height 436
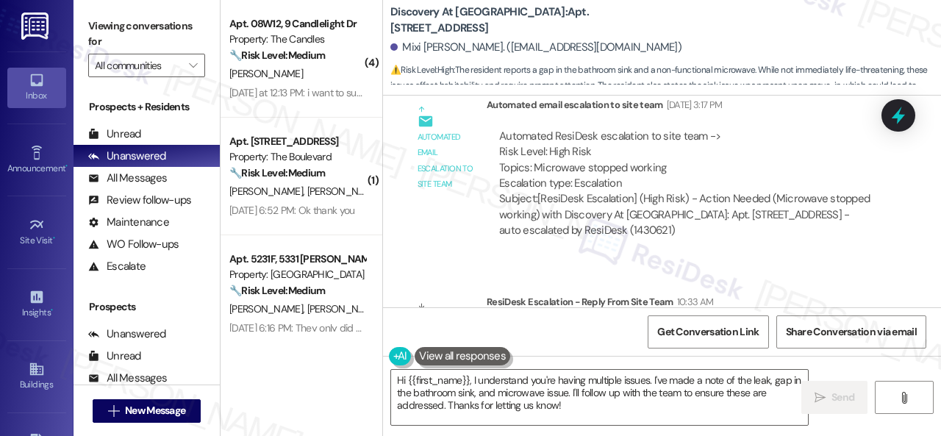
scroll to position [3316, 0]
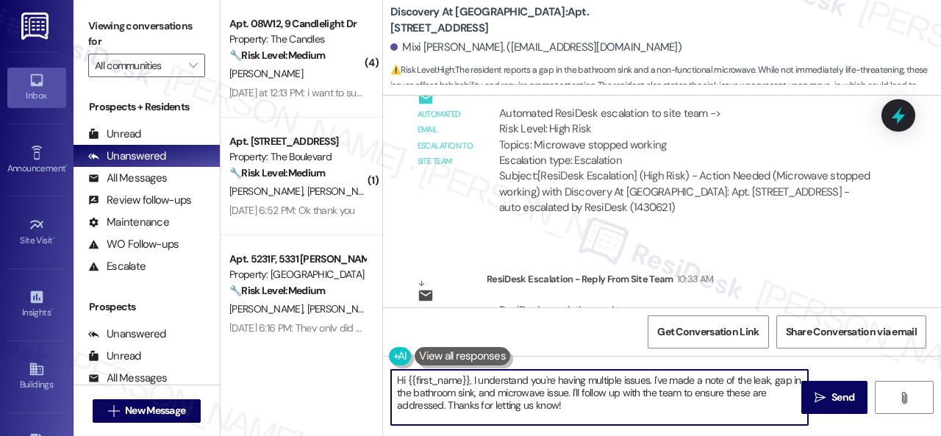
drag, startPoint x: 570, startPoint y: 394, endPoint x: 595, endPoint y: 416, distance: 33.3
click at [595, 416] on textarea "Hi {{first_name}}, I understand you're having multiple issues. I've made a note…" at bounding box center [599, 397] width 417 height 55
type textarea "Hi {{first_name}}, I understand you're having multiple issues. I've made a note…"
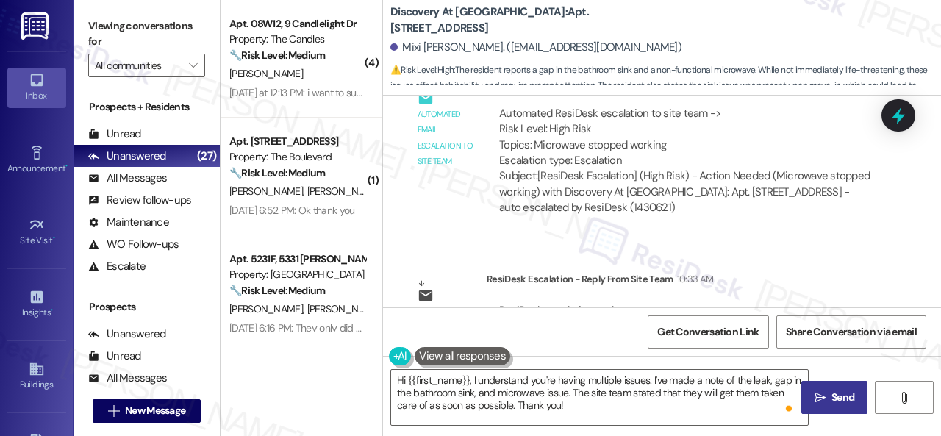
click at [836, 404] on span "Send" at bounding box center [843, 397] width 23 height 15
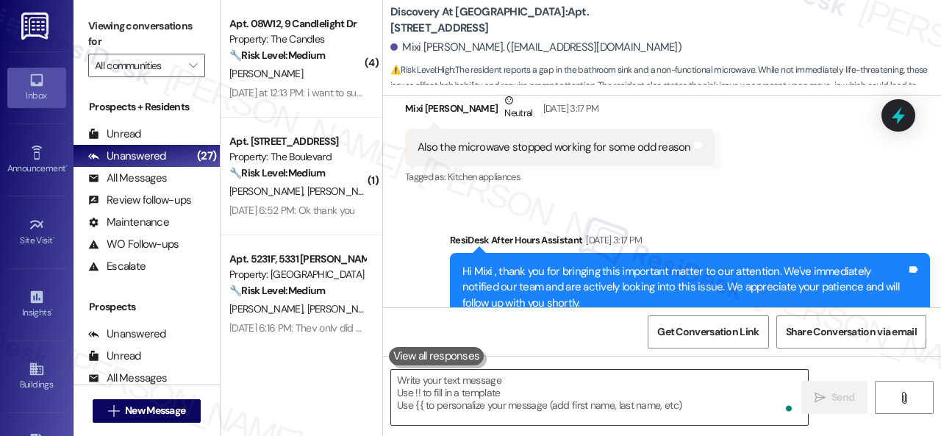
scroll to position [2781, 0]
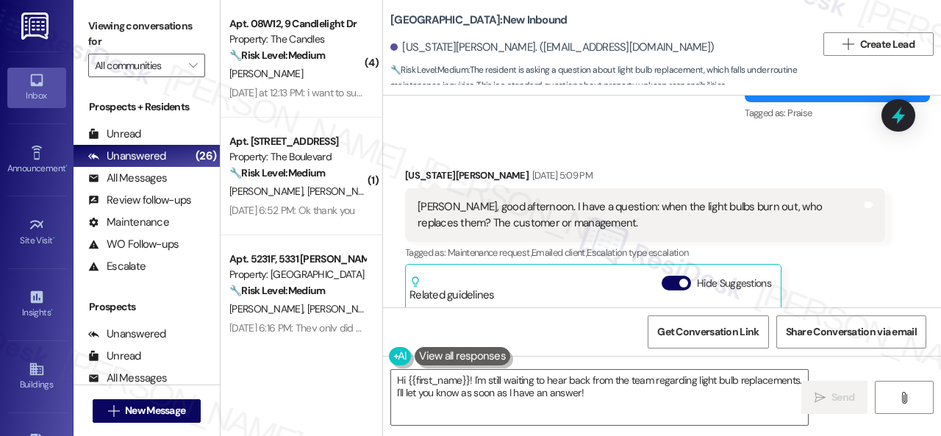
scroll to position [591, 0]
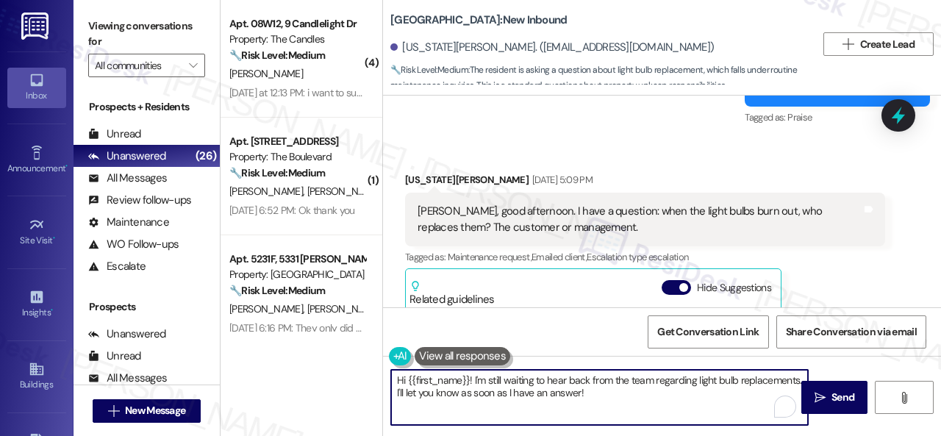
drag, startPoint x: 669, startPoint y: 396, endPoint x: 543, endPoint y: 371, distance: 128.9
click at [543, 371] on textarea "Hi {{first_name}}! I'm still waiting to hear back from the team regarding light…" at bounding box center [599, 397] width 417 height 55
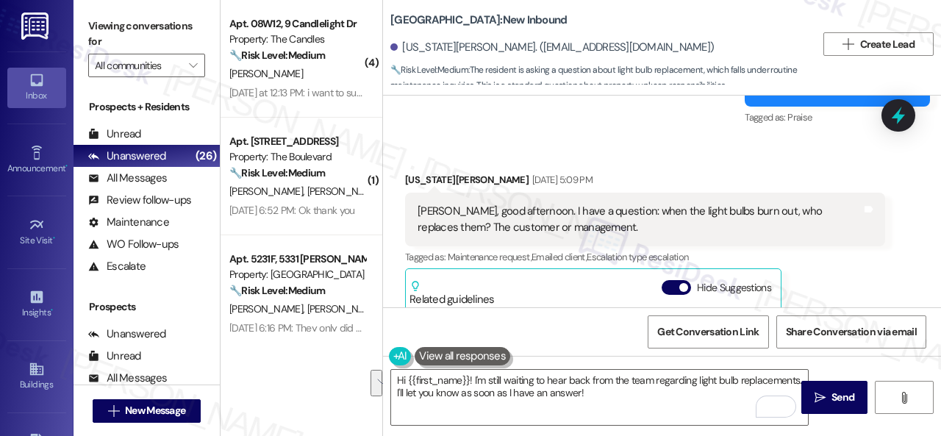
click at [822, 190] on div "Received via SMS [US_STATE][PERSON_NAME] [DATE] 5:09 PM [PERSON_NAME], good aft…" at bounding box center [662, 318] width 558 height 358
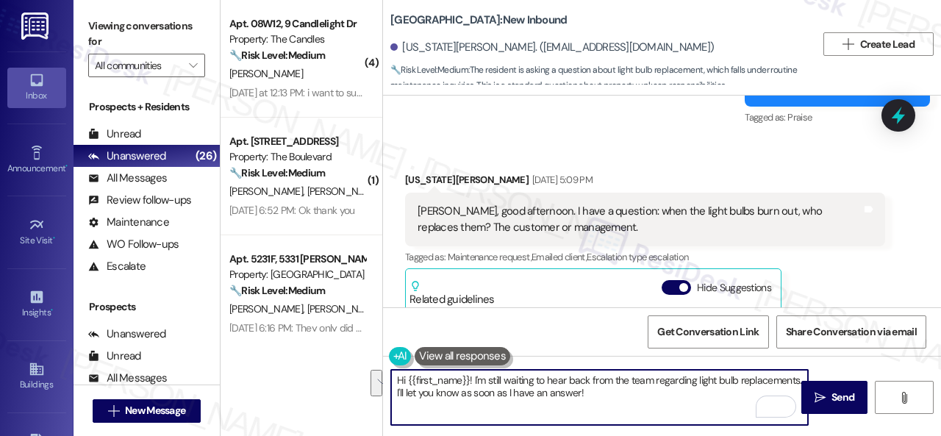
drag, startPoint x: 474, startPoint y: 380, endPoint x: 671, endPoint y: 396, distance: 198.4
click at [671, 396] on textarea "Hi {{first_name}}! I'm still waiting to hear back from the team regarding light…" at bounding box center [599, 397] width 417 height 55
paste textarea "apologize for the late reply. I was away for the weekend."
paste textarea "The site team stated that residents are generally responsible for replacing sta…"
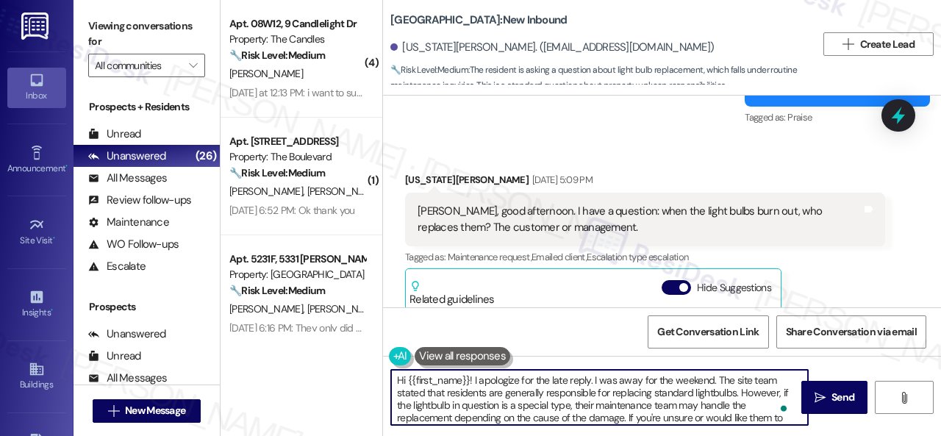
scroll to position [0, 0]
type textarea "Hi {{first_name}}! I apologize for the late reply. I was away for the weekend. …"
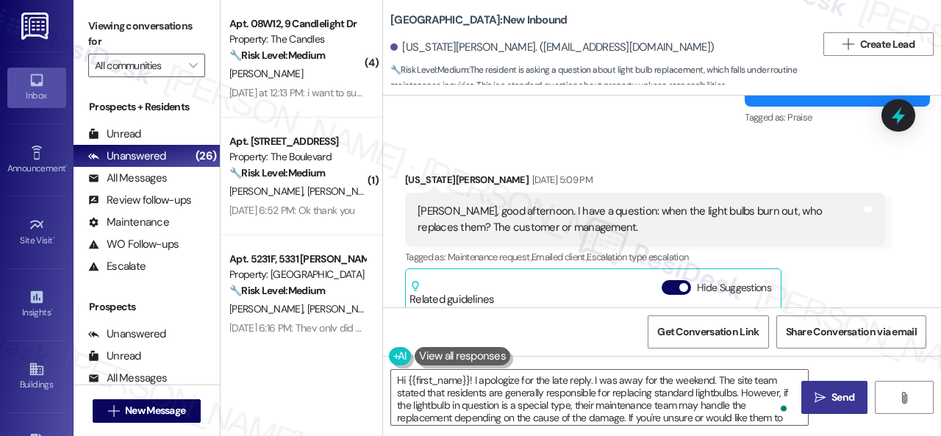
click at [829, 397] on span "Send" at bounding box center [843, 397] width 29 height 15
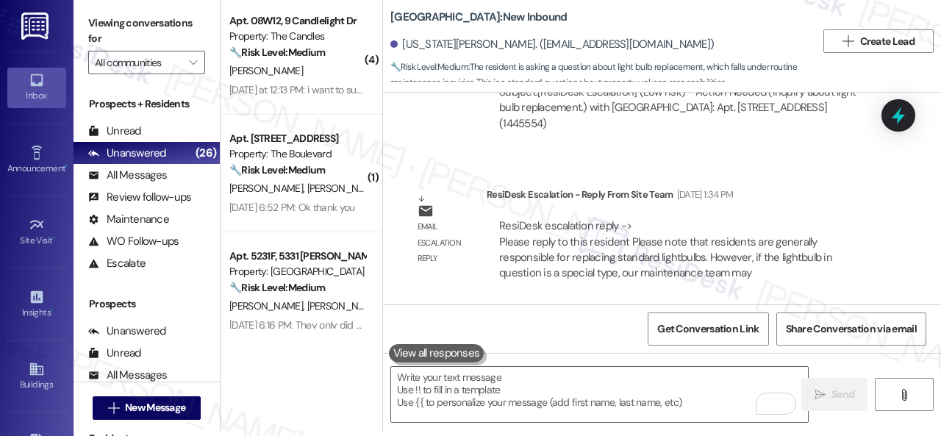
scroll to position [4, 0]
